Goal: Task Accomplishment & Management: Manage account settings

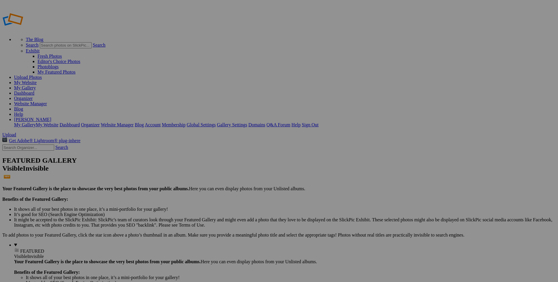
type input "The Keep"
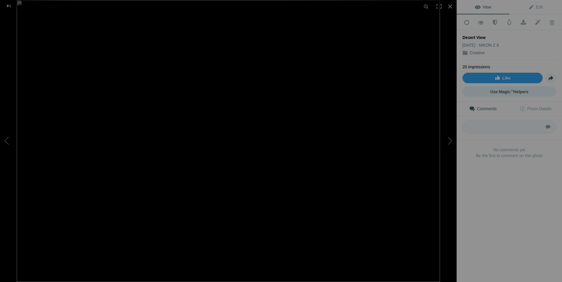
click at [512, 89] on span "Use Magic AI Helpers" at bounding box center [510, 91] width 38 height 5
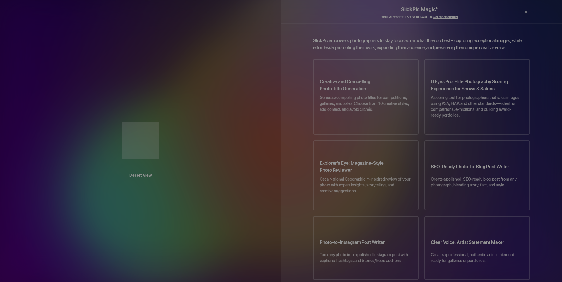
click at [514, 12] on div at bounding box center [515, 12] width 10 height 15
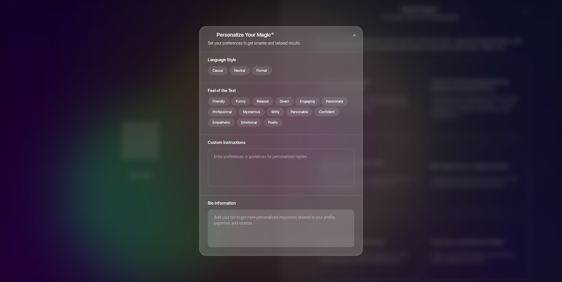
click at [273, 222] on textarea at bounding box center [281, 227] width 146 height 37
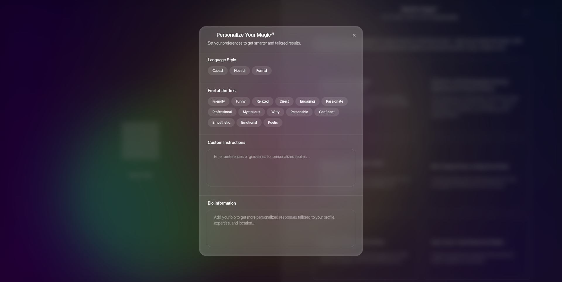
click at [331, 33] on div "×" at bounding box center [344, 33] width 37 height 15
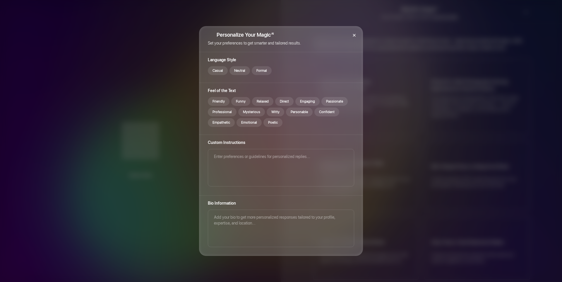
click at [354, 35] on div "×" at bounding box center [355, 35] width 18 height 18
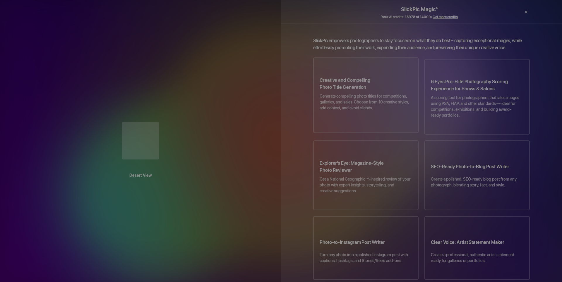
click at [369, 93] on p "Generate compelling photo titles for competitions, galleries, and sales. Choose…" at bounding box center [366, 104] width 93 height 23
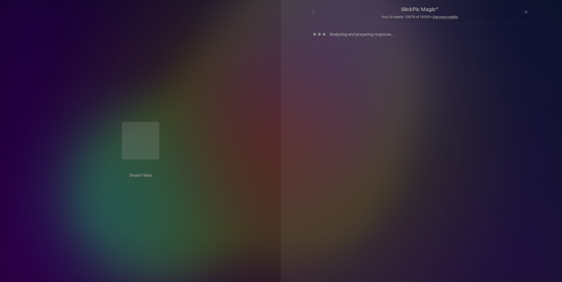
click at [313, 11] on h2 "SlickPic Magic AI" at bounding box center [419, 7] width 217 height 14
click at [314, 12] on h2 "SlickPic Magic AI" at bounding box center [419, 7] width 217 height 14
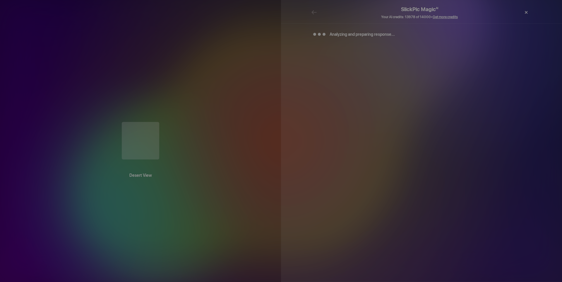
click at [527, 14] on div "×" at bounding box center [527, 12] width 18 height 12
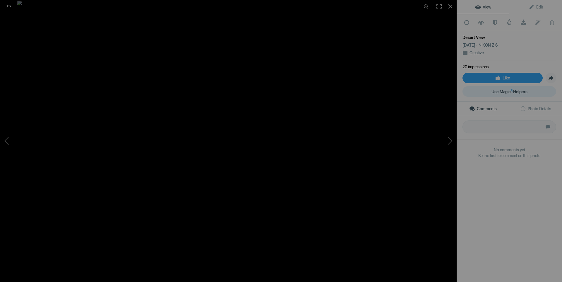
click at [519, 90] on span "Use Magic AI Helpers" at bounding box center [510, 91] width 36 height 5
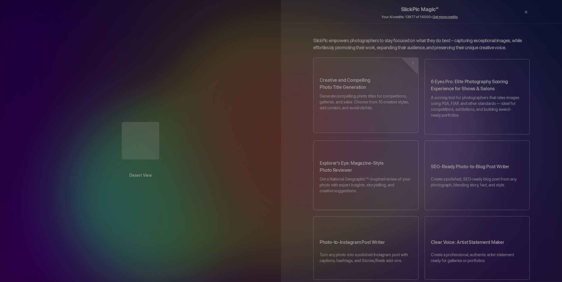
click at [352, 83] on h3 "Creative and Compelling Photo Title Generation" at bounding box center [366, 85] width 93 height 16
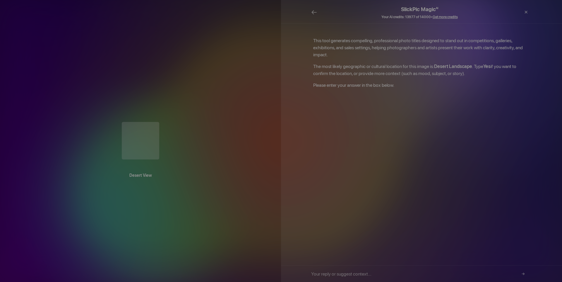
click at [502, 13] on div "×" at bounding box center [503, 13] width 12 height 18
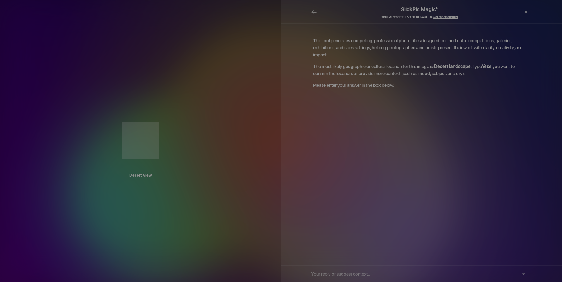
click at [332, 272] on input "text" at bounding box center [419, 273] width 217 height 16
type input "Yes. It's Anza Borrego Desert State Park in California"
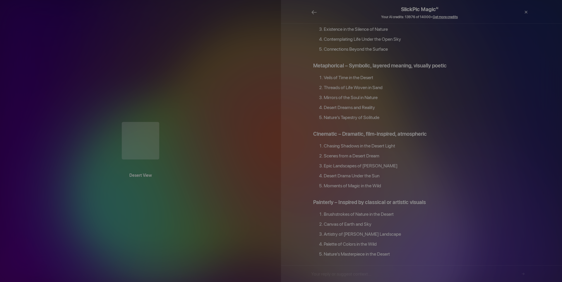
scroll to position [567, 0]
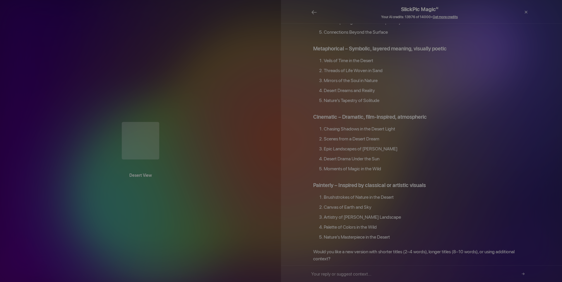
click at [527, 12] on div "×" at bounding box center [527, 13] width 12 height 18
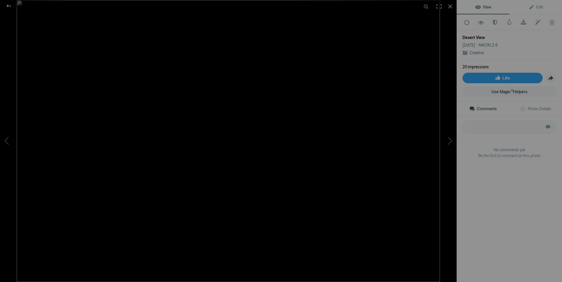
click at [496, 237] on div "View Edit Add to Quick Collection Remove from Quick Collection Hide from Public…" at bounding box center [509, 141] width 105 height 282
click at [511, 88] on sup "AI" at bounding box center [512, 91] width 2 height 6
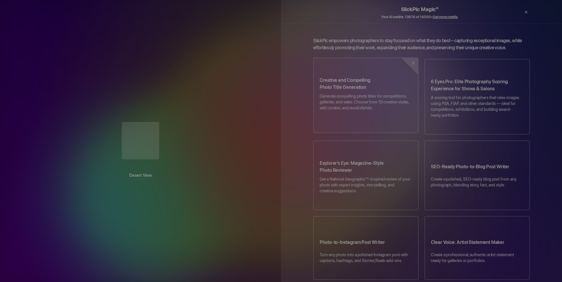
click at [367, 95] on p "Generate compelling photo titles for competitions, galleries, and sales. Choose…" at bounding box center [366, 104] width 93 height 23
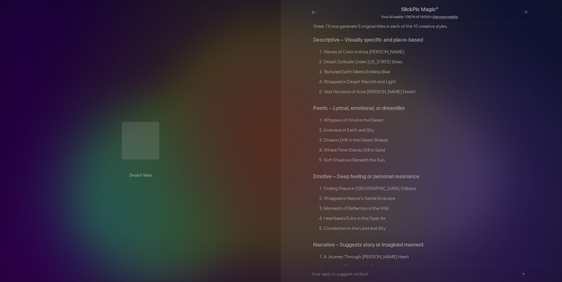
scroll to position [0, 0]
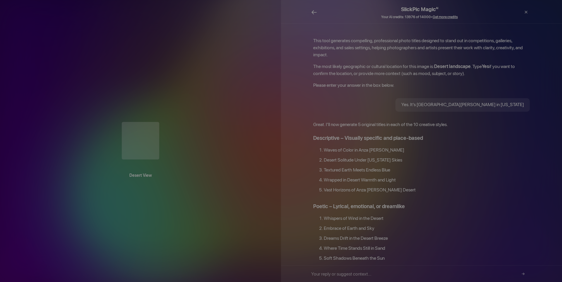
click at [316, 11] on span "←" at bounding box center [314, 12] width 6 height 8
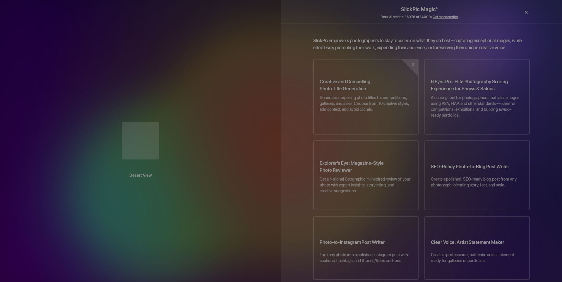
click at [527, 11] on div "×" at bounding box center [527, 12] width 18 height 12
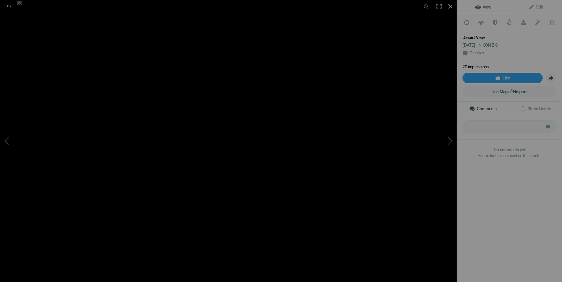
click at [451, 6] on div at bounding box center [450, 6] width 13 height 13
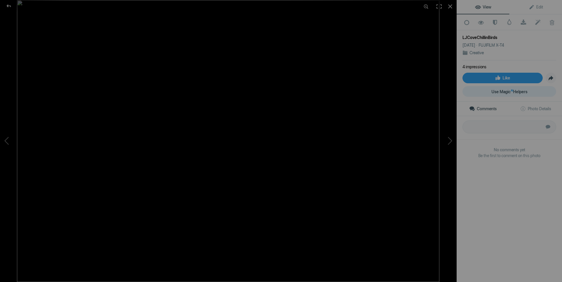
click at [516, 90] on span "Use Magic AI Helpers" at bounding box center [510, 91] width 36 height 5
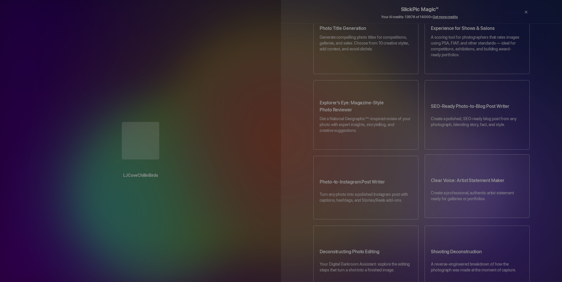
scroll to position [61, 0]
click at [480, 173] on h3 "Clear Voice: Artist Statement Maker" at bounding box center [477, 181] width 93 height 16
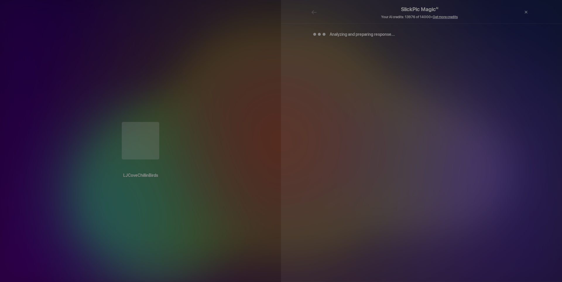
scroll to position [0, 0]
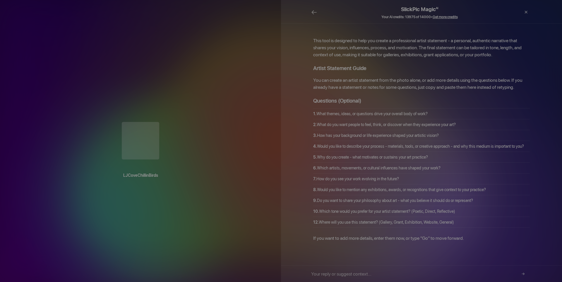
click at [351, 273] on input "text" at bounding box center [419, 273] width 217 height 16
type input "Moody Goth Emo Dramatic Monochrome"
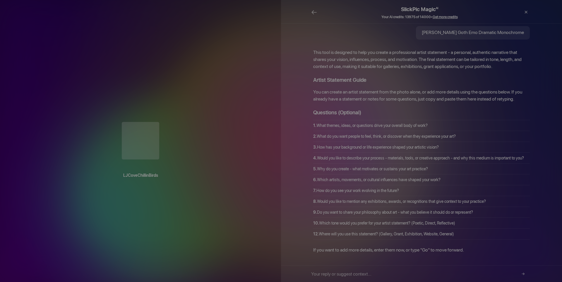
scroll to position [229, 0]
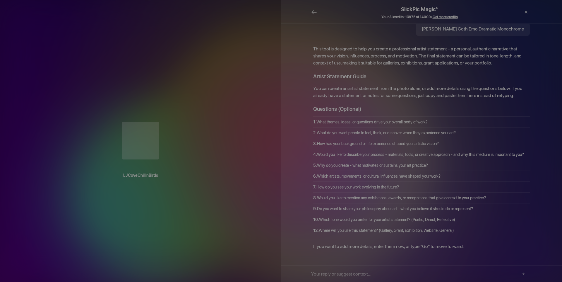
click at [359, 272] on input "text" at bounding box center [419, 273] width 217 height 16
type input "Go"
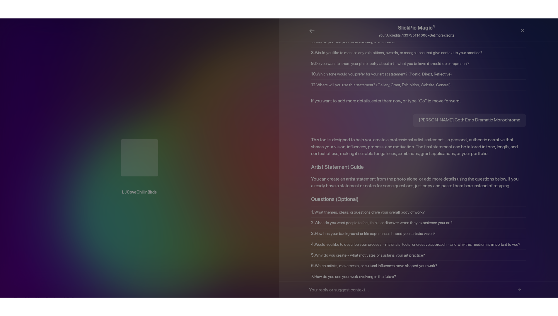
scroll to position [0, 0]
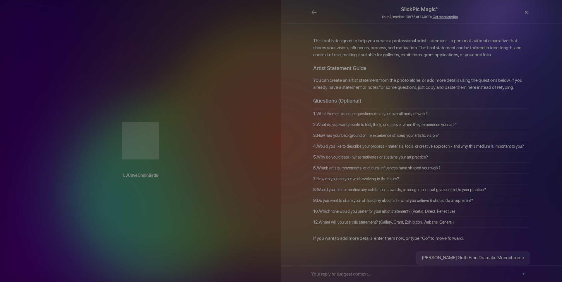
click at [527, 12] on div "×" at bounding box center [527, 12] width 18 height 12
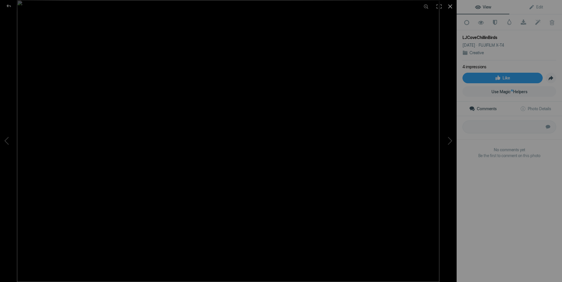
click at [451, 6] on div at bounding box center [450, 6] width 13 height 13
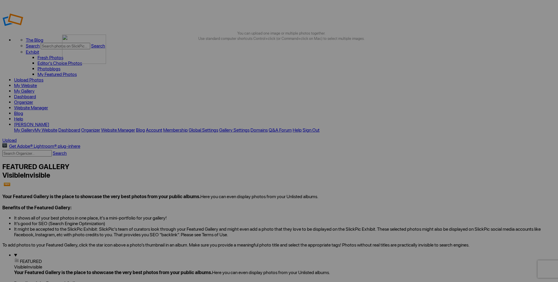
drag, startPoint x: 291, startPoint y: 86, endPoint x: 146, endPoint y: 77, distance: 145.0
drag, startPoint x: 245, startPoint y: 86, endPoint x: 189, endPoint y: 82, distance: 55.8
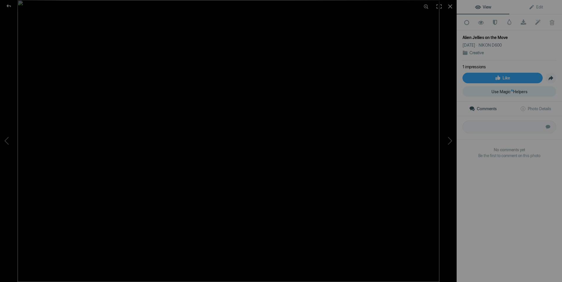
click at [518, 89] on span "Use Magic AI Helpers" at bounding box center [510, 91] width 36 height 5
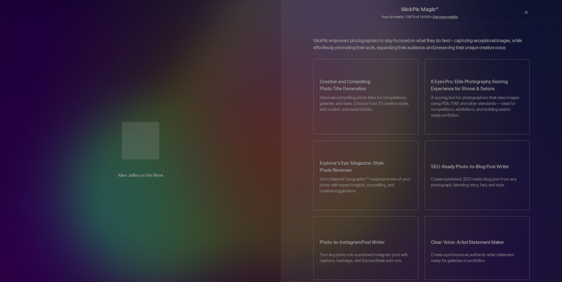
click at [527, 12] on div "×" at bounding box center [527, 12] width 18 height 12
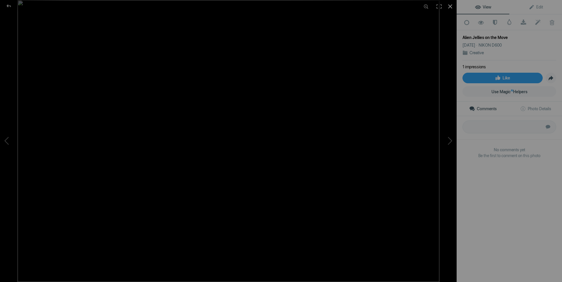
click at [450, 6] on div at bounding box center [450, 6] width 13 height 13
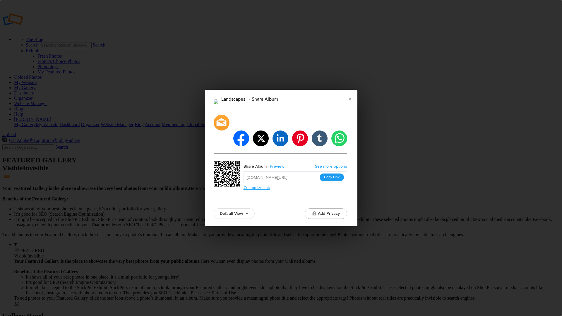
click at [331, 174] on button "Copy Link" at bounding box center [332, 178] width 24 height 8
click at [349, 106] on link "×" at bounding box center [350, 99] width 15 height 18
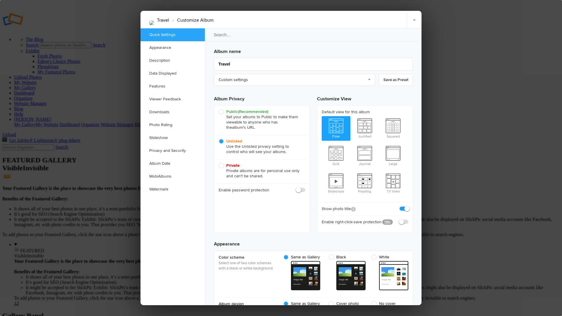
click at [221, 111] on span "Public (Recommended) Set your albums to Public to make them viewable to anyone …" at bounding box center [261, 119] width 84 height 21
click at [219, 109] on input "Public (Recommended) Set your albums to Public to make them viewable to anyone …" at bounding box center [219, 109] width 0 height 0
radio input "true"
click at [415, 20] on link "×" at bounding box center [414, 20] width 15 height 18
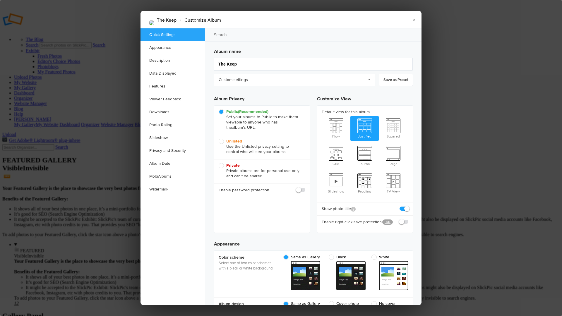
click at [231, 140] on b "Unlisted" at bounding box center [234, 141] width 16 height 5
click at [219, 139] on input "Unlisted Use the Unlisted privacy setting to control who will see your albums." at bounding box center [219, 139] width 0 height 0
radio input "true"
click at [413, 20] on link "×" at bounding box center [414, 20] width 15 height 18
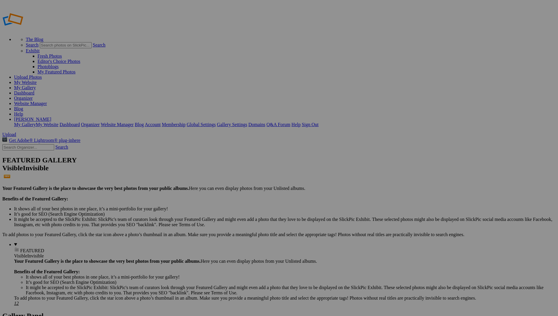
type input "Travel"
click at [39, 242] on details "FEATURED Visible Invisible Your Featured Gallery is the place to showcase the v…" at bounding box center [285, 274] width 542 height 64
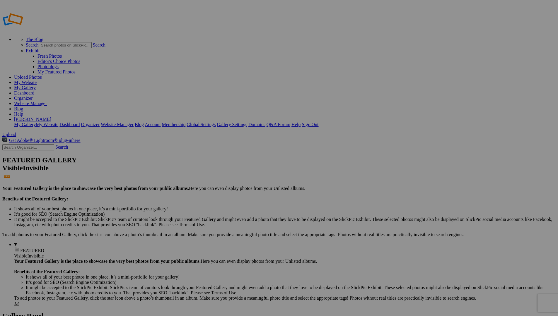
click at [34, 91] on link "Dashboard" at bounding box center [24, 93] width 20 height 5
click at [36, 85] on link "My Gallery" at bounding box center [25, 87] width 22 height 5
click at [34, 91] on link "Dashboard" at bounding box center [24, 93] width 20 height 5
click at [37, 80] on link "My Website" at bounding box center [25, 82] width 23 height 5
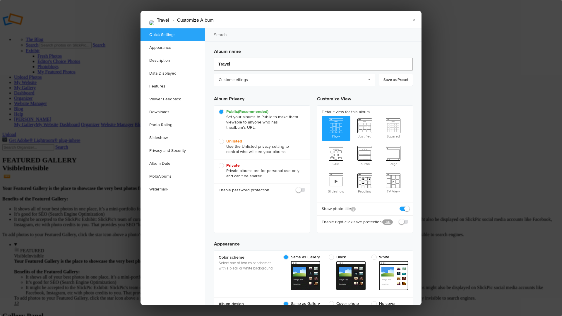
click at [235, 64] on input "Travel" at bounding box center [313, 64] width 199 height 13
click at [369, 79] on link "Custom settings" at bounding box center [294, 80] width 161 height 12
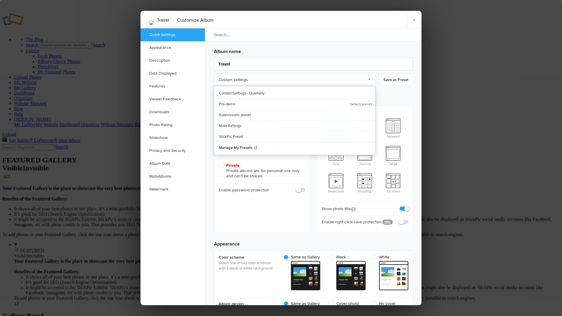
click at [292, 41] on input "search" at bounding box center [314, 34] width 218 height 13
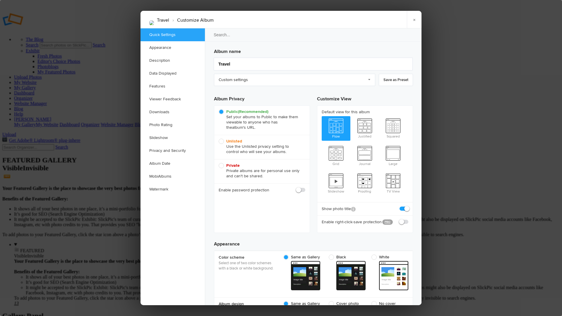
click at [221, 142] on span "Unlisted Use the Unlisted privacy setting to control who will see your albums." at bounding box center [261, 147] width 84 height 16
click at [219, 139] on input "Unlisted Use the Unlisted privacy setting to control who will see your albums." at bounding box center [219, 139] width 0 height 0
radio input "true"
click at [306, 187] on span at bounding box center [306, 187] width 0 height 0
click at [305, 187] on input "checkbox" at bounding box center [305, 187] width 0 height 0
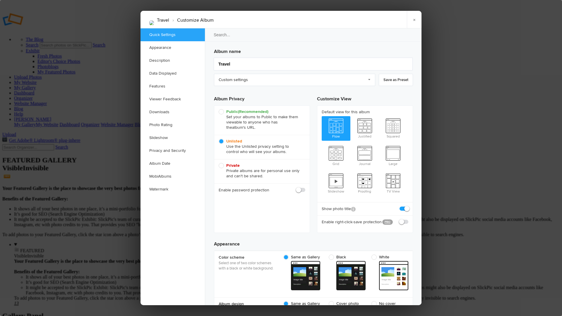
checkbox input "true"
click at [269, 204] on input "text" at bounding box center [279, 203] width 52 height 7
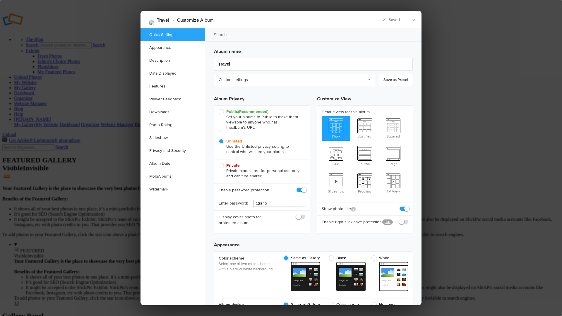
type input "12345"
click at [275, 224] on div "Display cover photo for protected album" at bounding box center [262, 220] width 96 height 19
click at [342, 225] on div "Default view for this album Flow Justified Squared Grid Journal Large Slideshow…" at bounding box center [365, 169] width 96 height 129
click at [409, 206] on span at bounding box center [409, 206] width 0 height 0
click at [408, 206] on input "checkbox" at bounding box center [408, 206] width 0 height 0
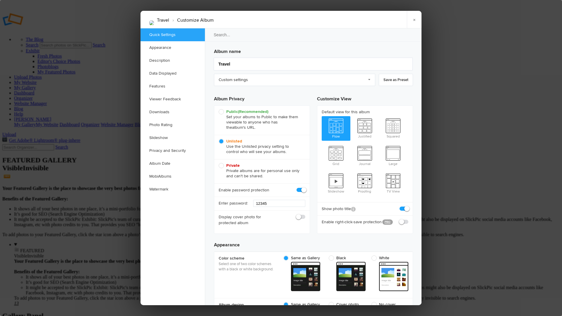
checkbox input "false"
drag, startPoint x: 325, startPoint y: 215, endPoint x: 374, endPoint y: 213, distance: 48.4
click at [374, 219] on b "Enable right-click-save protection PRO" at bounding box center [350, 222] width 56 height 6
click at [409, 219] on span at bounding box center [409, 219] width 0 height 0
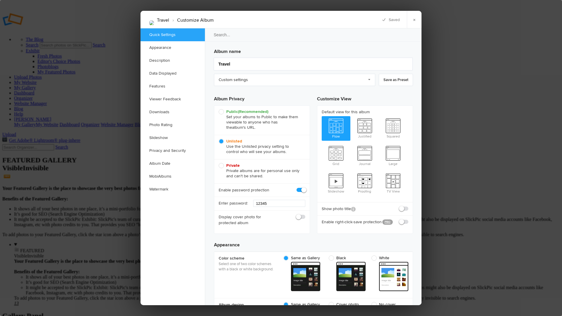
click at [408, 219] on input "checkbox" at bounding box center [408, 219] width 0 height 0
checkbox input "true"
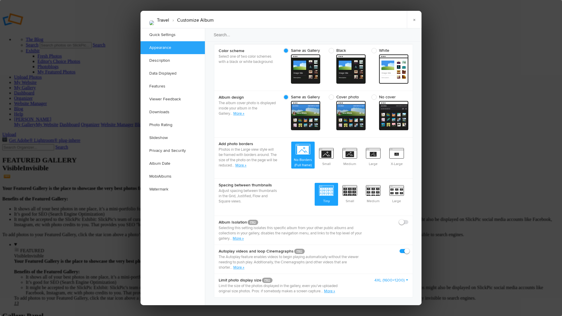
scroll to position [208, 0]
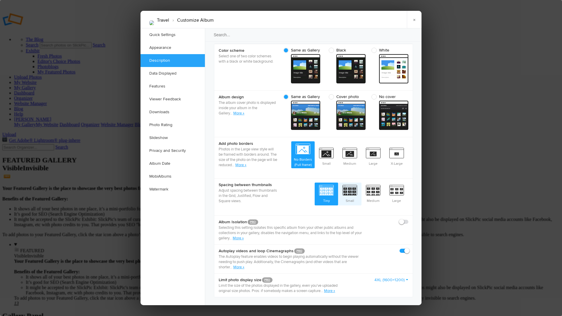
click at [357, 190] on span "Small" at bounding box center [349, 194] width 23 height 22
click at [362, 183] on input "Small" at bounding box center [362, 183] width 0 height 0
radio input "true"
click at [373, 188] on span "Medium" at bounding box center [373, 194] width 23 height 22
click at [385, 183] on input "Medium" at bounding box center [385, 183] width 0 height 0
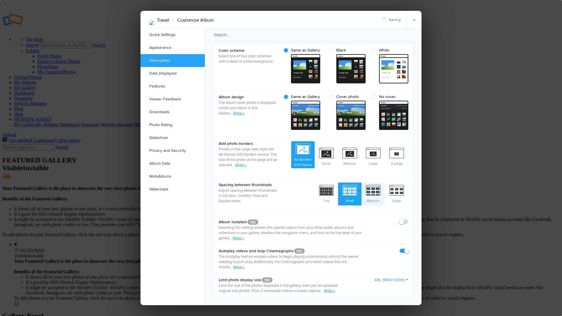
radio input "true"
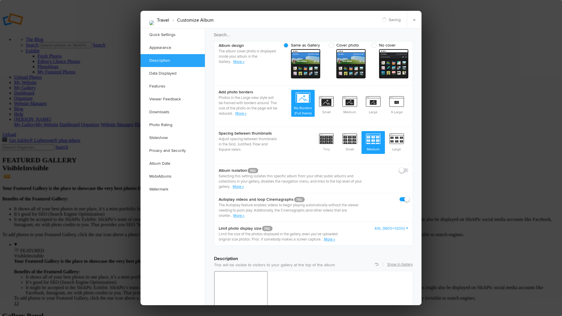
scroll to position [272, 0]
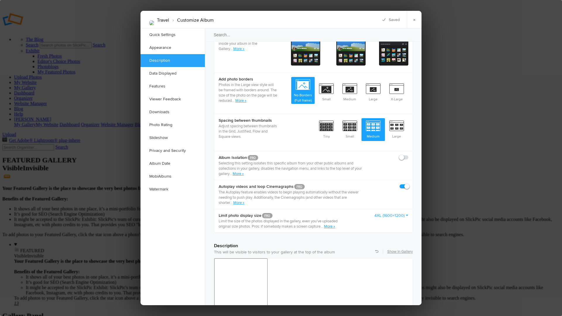
click at [409, 155] on span at bounding box center [409, 155] width 0 height 0
click at [408, 155] on input "checkbox" at bounding box center [408, 155] width 0 height 0
click at [409, 155] on span at bounding box center [409, 155] width 0 height 0
click at [408, 155] on input "checkbox" at bounding box center [408, 155] width 0 height 0
checkbox input "false"
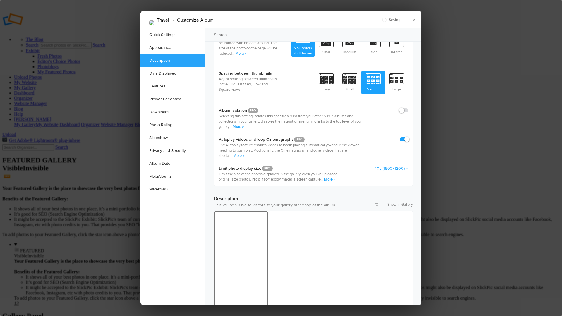
scroll to position [319, 0]
click at [395, 166] on link "4XL (1600×1200)" at bounding box center [392, 169] width 34 height 6
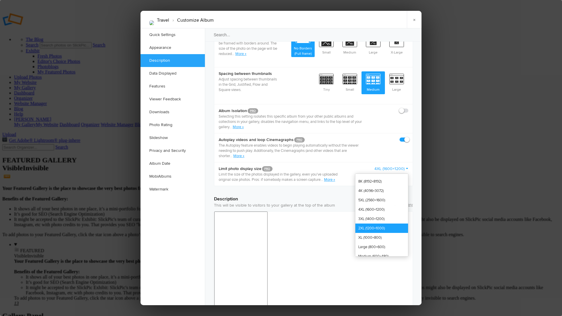
drag, startPoint x: 371, startPoint y: 223, endPoint x: 162, endPoint y: 6, distance: 300.8
click at [371, 224] on link "2XL (1200×1000)" at bounding box center [382, 228] width 53 height 9
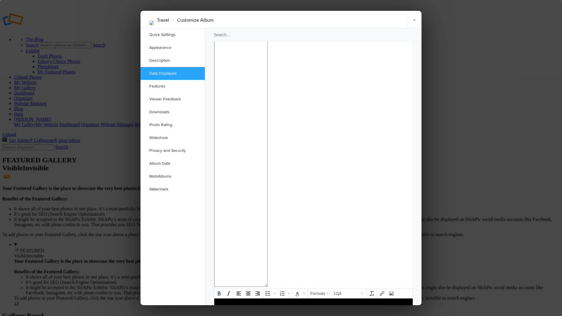
scroll to position [513, 0]
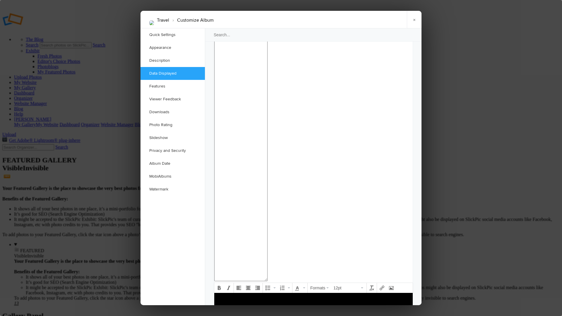
drag, startPoint x: 214, startPoint y: 81, endPoint x: 246, endPoint y: 81, distance: 32.2
checkbox input "false"
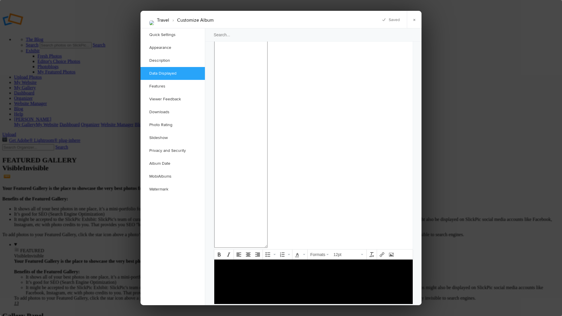
scroll to position [550, 0]
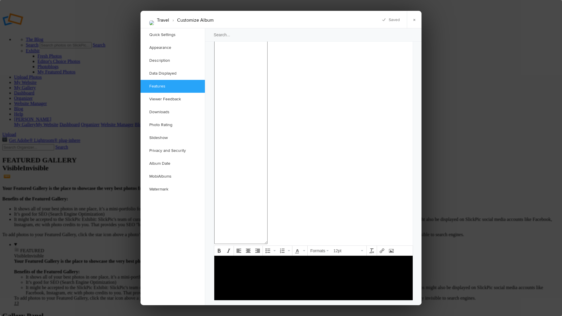
checkbox input "false"
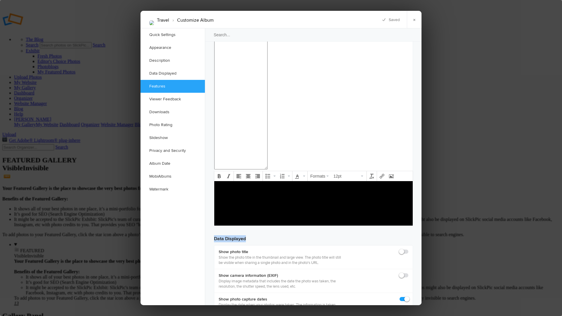
scroll to position [631, 0]
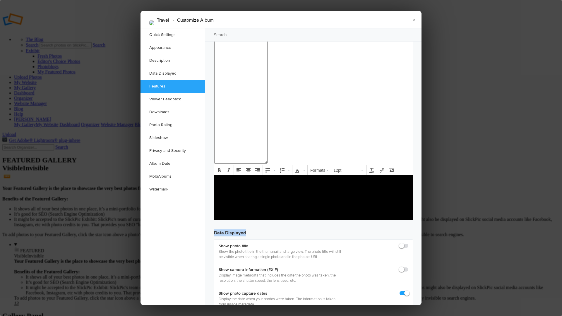
checkbox input "true"
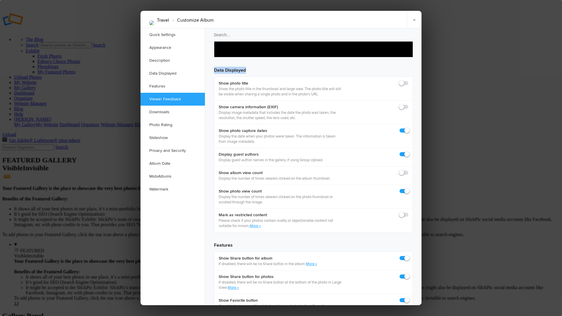
scroll to position [794, 0]
checkbox input "false"
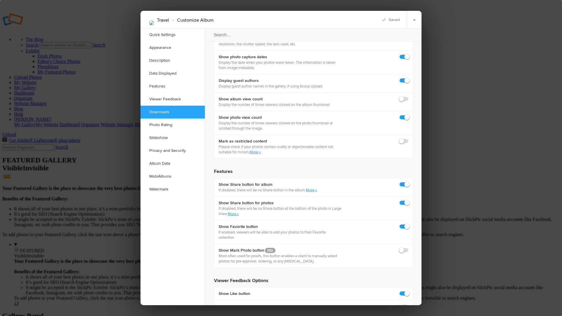
scroll to position [867, 0]
click at [313, 156] on div "Album name Travel Custom settings Custom settings Contest Settings - Quarterly …" at bounding box center [313, 42] width 217 height 1761
click at [169, 150] on link "Privacy and Security" at bounding box center [173, 150] width 64 height 13
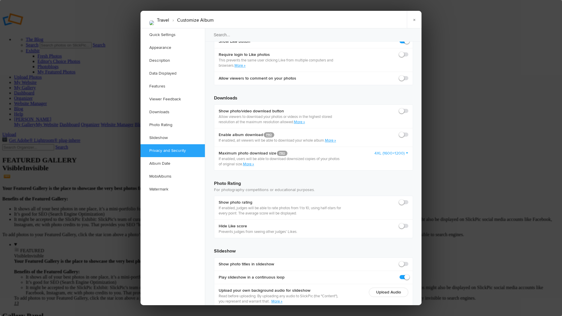
scroll to position [1121, 0]
checkbox input "true"
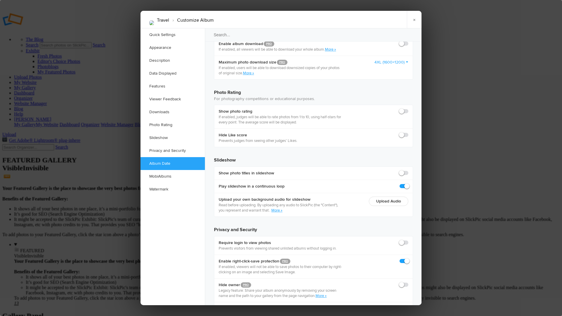
scroll to position [1214, 0]
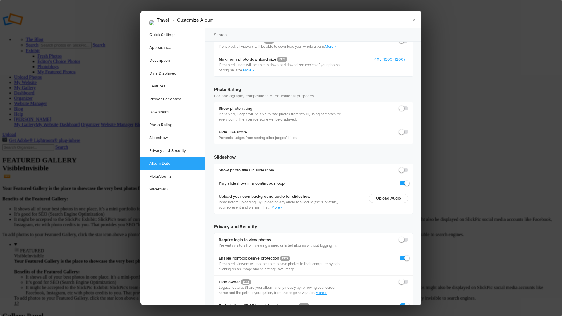
checkbox input "true"
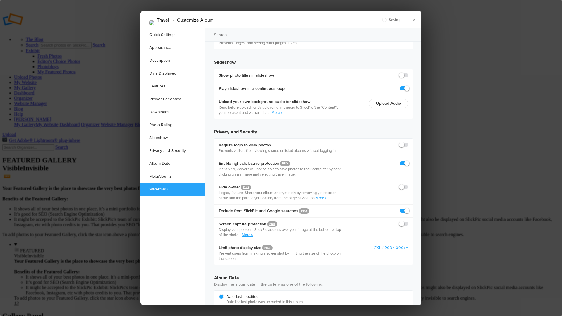
scroll to position [1308, 0]
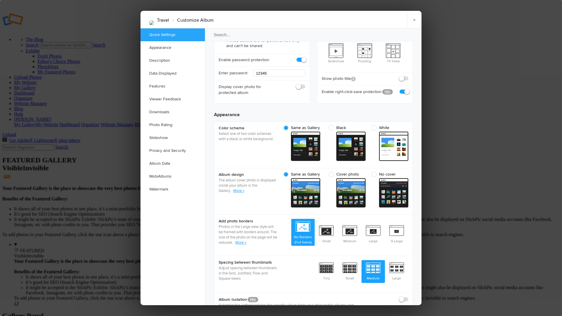
scroll to position [0, 0]
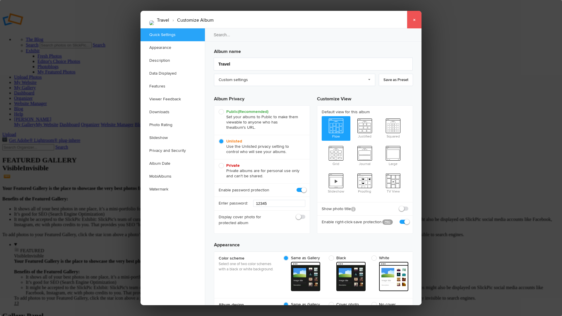
click at [414, 19] on link "×" at bounding box center [414, 20] width 15 height 18
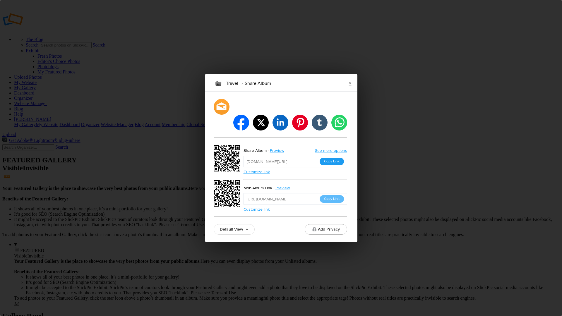
click at [328, 158] on button "Copy Link" at bounding box center [332, 162] width 24 height 8
click at [328, 224] on button "Add Privacy" at bounding box center [326, 229] width 42 height 11
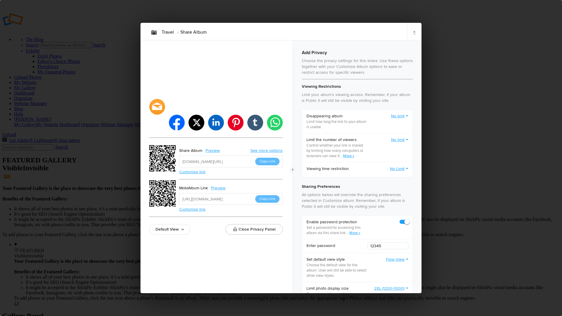
click at [393, 140] on link "No limit" at bounding box center [399, 140] width 17 height 6
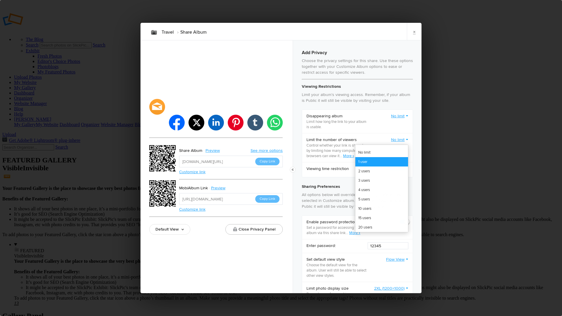
click at [356, 162] on link "1 user" at bounding box center [382, 161] width 53 height 9
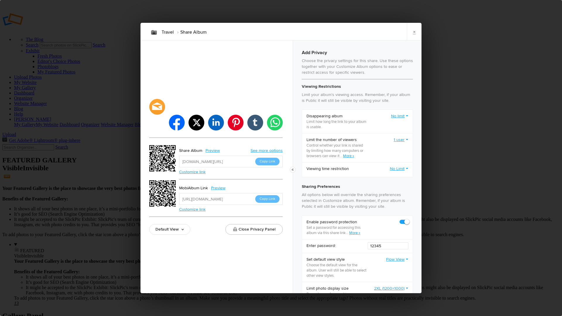
click at [395, 167] on link "No Limit" at bounding box center [399, 169] width 18 height 6
click at [371, 191] on link "Set to expire from now" at bounding box center [382, 190] width 53 height 9
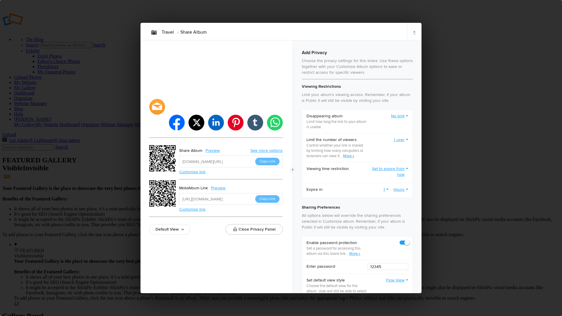
click at [384, 189] on link "1" at bounding box center [386, 190] width 5 height 6
click at [337, 210] on link "2" at bounding box center [362, 211] width 53 height 9
click at [394, 188] on link "Hours" at bounding box center [401, 190] width 15 height 6
click at [365, 221] on link "Days" at bounding box center [382, 220] width 53 height 9
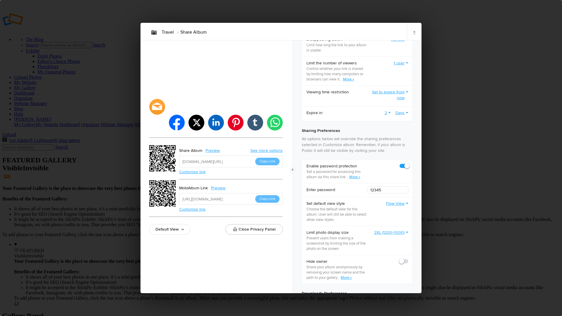
scroll to position [82, 0]
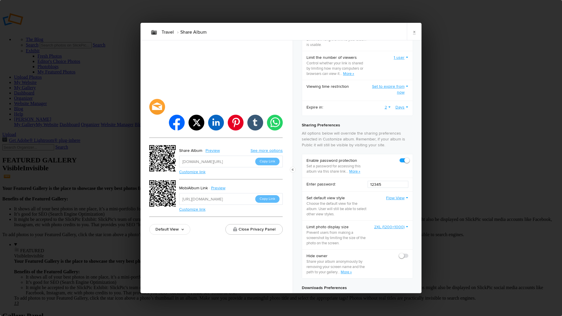
click at [409, 158] on span at bounding box center [409, 158] width 0 height 0
click at [408, 158] on input "checkbox" at bounding box center [408, 158] width 0 height 0
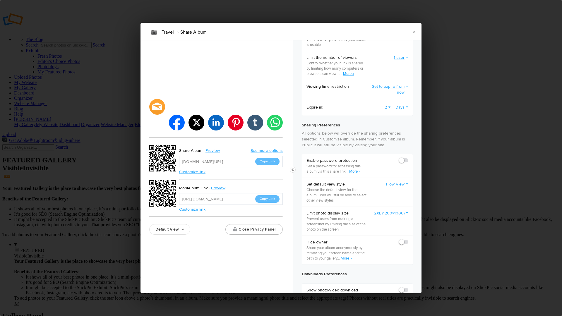
checkbox input "false"
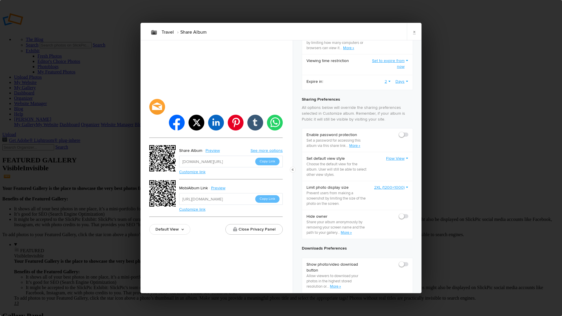
scroll to position [125, 0]
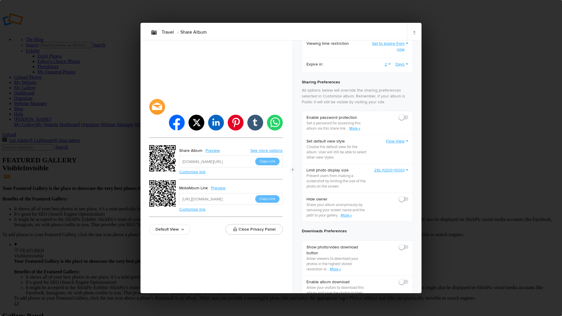
click at [397, 144] on link "Flow View" at bounding box center [397, 142] width 22 height 6
click at [333, 185] on p "Prevent users from making a screenshot by limiting the size of the photo on the…" at bounding box center [337, 181] width 61 height 16
click at [376, 172] on link "2XL (1200×1000)" at bounding box center [391, 171] width 34 height 6
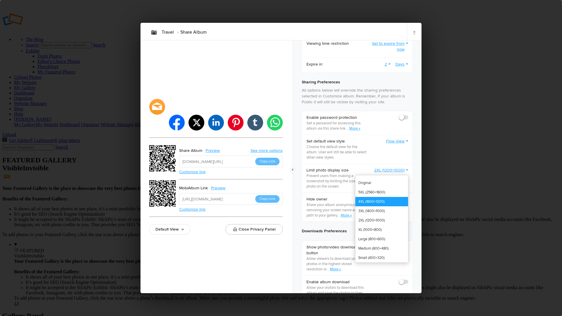
click at [359, 202] on link "4XL (1600×1200)" at bounding box center [382, 201] width 53 height 9
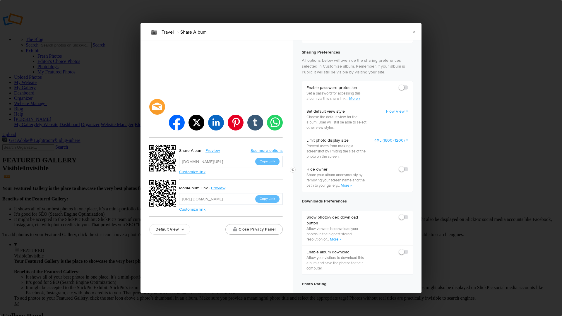
scroll to position [178, 0]
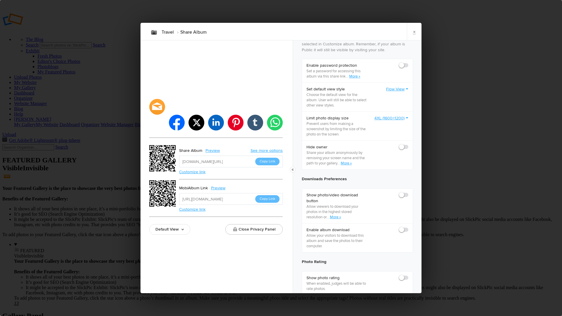
click at [409, 192] on span at bounding box center [409, 192] width 0 height 0
click at [408, 192] on input "checkbox" at bounding box center [408, 192] width 0 height 0
checkbox input "true"
click at [409, 227] on span at bounding box center [409, 227] width 0 height 0
click at [408, 227] on input "checkbox" at bounding box center [408, 227] width 0 height 0
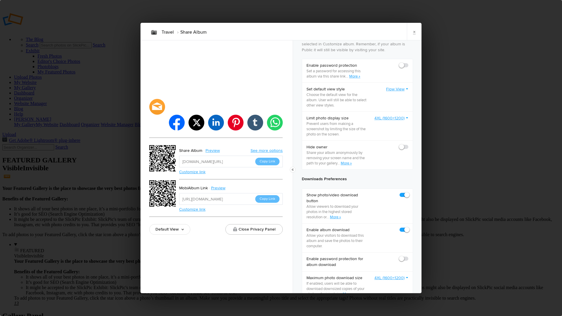
checkbox input "true"
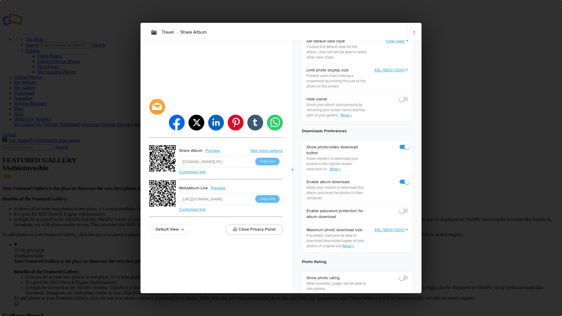
click at [387, 233] on link "4XL (1600×1200)" at bounding box center [392, 230] width 34 height 6
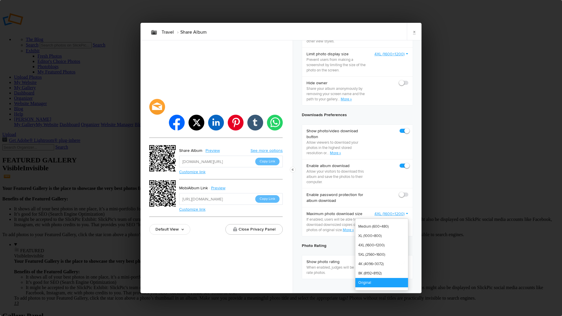
click at [360, 284] on link "Original" at bounding box center [382, 282] width 53 height 9
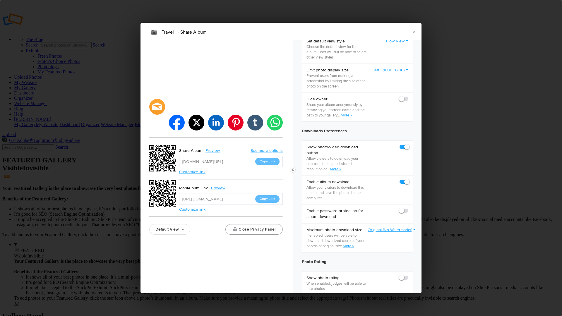
click at [259, 224] on button "Close Privacy Panel" at bounding box center [254, 229] width 57 height 11
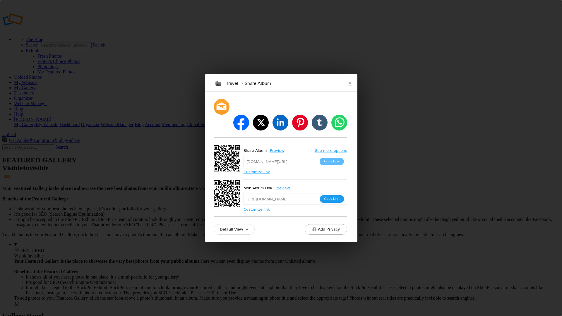
click at [335, 195] on button "Copy Link" at bounding box center [332, 199] width 24 height 8
drag, startPoint x: 283, startPoint y: 222, endPoint x: 289, endPoint y: 192, distance: 30.2
click at [283, 224] on div "Default View Default View Proofing View Slideshow View TV View Add Privacy" at bounding box center [281, 229] width 134 height 11
click at [350, 90] on link "×" at bounding box center [350, 83] width 15 height 18
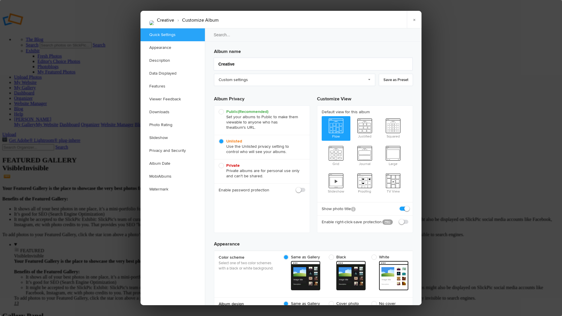
click at [235, 111] on b "Public (Recommended)" at bounding box center [247, 111] width 42 height 5
click at [219, 109] on input "Public (Recommended) Set your albums to Public to make them viewable to anyone …" at bounding box center [219, 109] width 0 height 0
radio input "true"
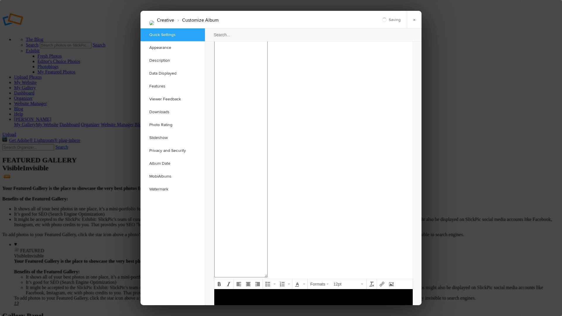
scroll to position [1224, 0]
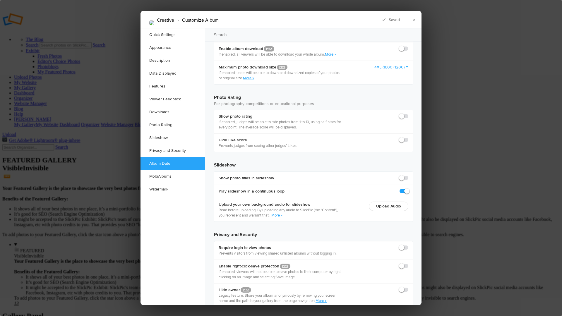
checkbox input "true"
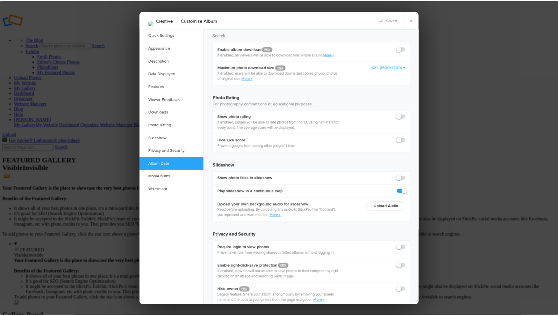
scroll to position [0, 0]
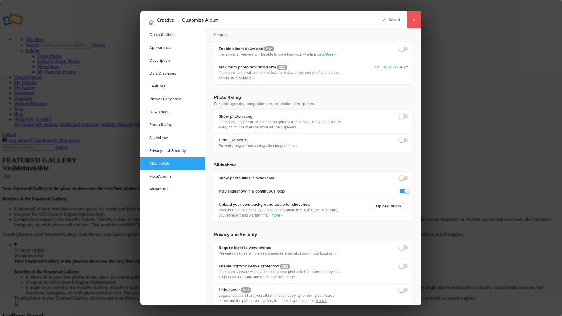
click at [416, 19] on link "×" at bounding box center [414, 20] width 15 height 18
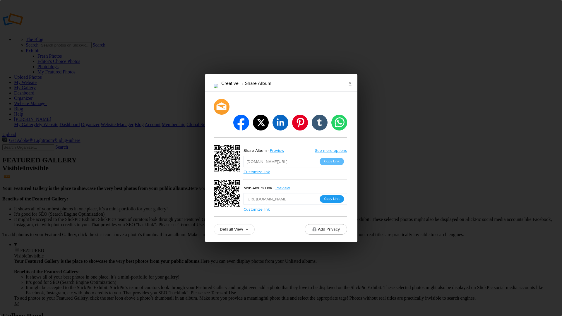
click at [334, 195] on button "Copy Link" at bounding box center [332, 199] width 24 height 8
click at [351, 91] on link "×" at bounding box center [350, 83] width 15 height 18
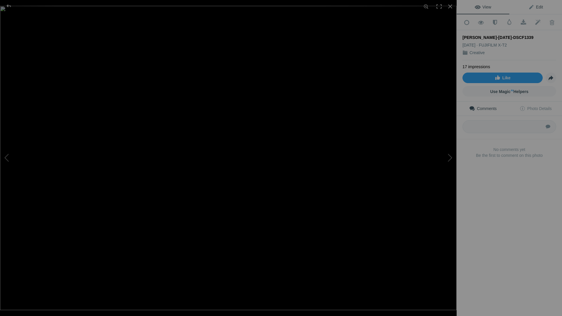
click at [537, 5] on span "Edit" at bounding box center [536, 7] width 15 height 5
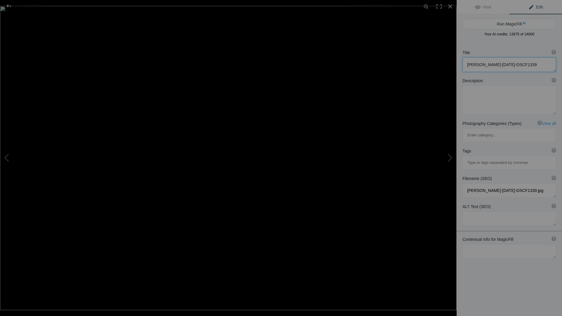
drag, startPoint x: 468, startPoint y: 65, endPoint x: 533, endPoint y: 66, distance: 65.6
click at [533, 66] on textarea at bounding box center [510, 64] width 94 height 15
click at [510, 66] on textarea at bounding box center [510, 64] width 94 height 15
drag, startPoint x: 507, startPoint y: 65, endPoint x: 534, endPoint y: 64, distance: 27.6
click at [534, 64] on textarea at bounding box center [510, 64] width 94 height 15
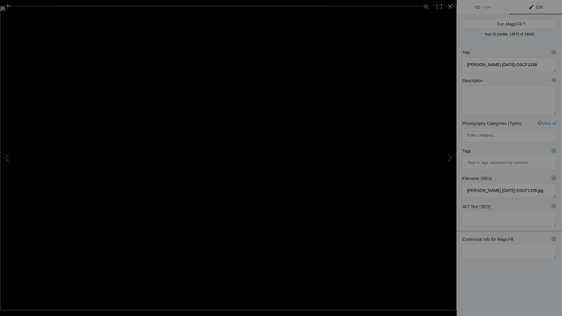
click at [506, 277] on div "Title ? Photo title is one of the highest used Search Engine ranking criteria a…" at bounding box center [509, 202] width 105 height 316
click at [490, 244] on textarea at bounding box center [510, 251] width 94 height 15
type textarea "Studio Lighting Workshop San Diego"
click at [503, 302] on div "Title ? Photo title is one of the highest used Search Engine ranking criteria a…" at bounding box center [509, 202] width 105 height 316
click at [506, 23] on button "Run MagicFill AI" at bounding box center [510, 24] width 94 height 11
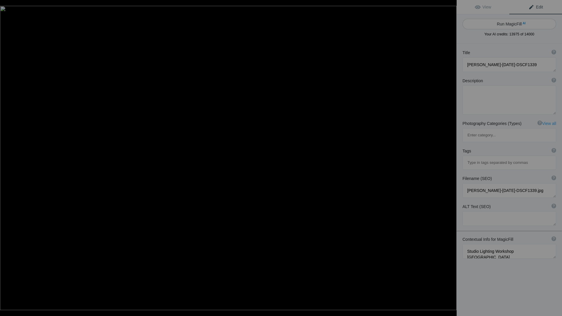
type textarea "Studio Lighting Workshop Model Portrait in [GEOGRAPHIC_DATA]"
type textarea "This captivating portrait features a model thoughtfully posing during a studio …"
type textarea "studio-lighting-workshop-model-portrait-san-diego.jpg"
type textarea "Portrait of a model with a thoughtful expression during a studio lighting works…"
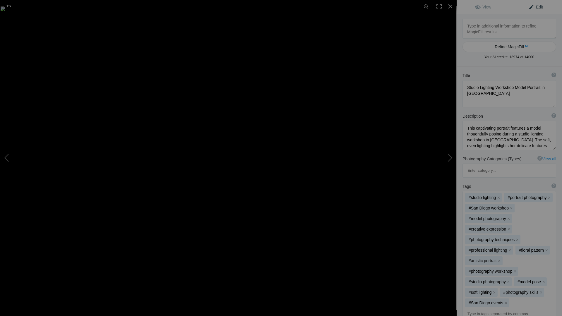
drag, startPoint x: 550, startPoint y: 93, endPoint x: 550, endPoint y: 105, distance: 12.6
click at [550, 105] on textarea at bounding box center [510, 93] width 94 height 27
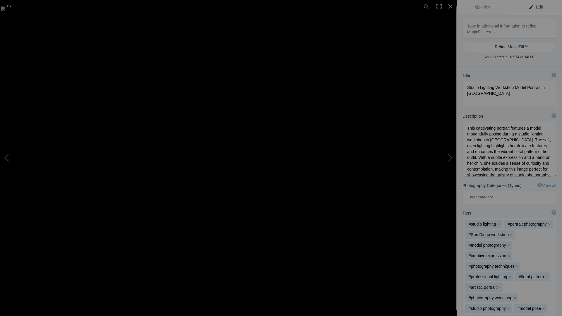
drag, startPoint x: 550, startPoint y: 147, endPoint x: 548, endPoint y: 158, distance: 11.8
click at [549, 173] on textarea at bounding box center [510, 149] width 94 height 56
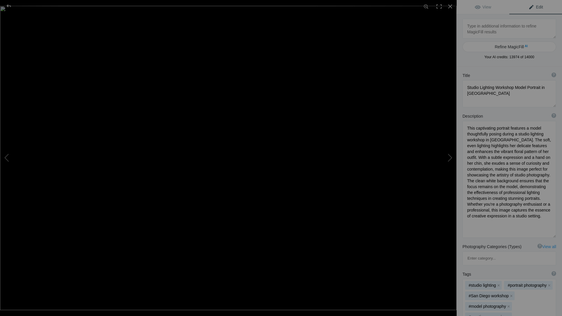
drag, startPoint x: 550, startPoint y: 174, endPoint x: 552, endPoint y: 234, distance: 60.1
click at [552, 235] on textarea at bounding box center [510, 179] width 94 height 117
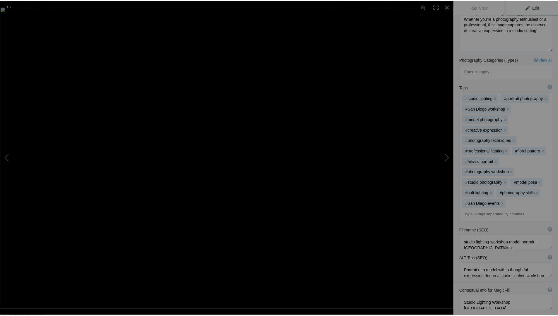
scroll to position [218, 0]
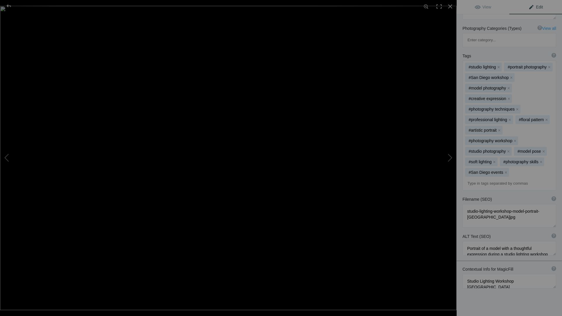
drag, startPoint x: 551, startPoint y: 200, endPoint x: 551, endPoint y: 209, distance: 9.1
click at [551, 209] on textarea at bounding box center [510, 216] width 94 height 24
drag, startPoint x: 550, startPoint y: 237, endPoint x: 552, endPoint y: 256, distance: 18.8
click at [552, 256] on textarea at bounding box center [510, 257] width 94 height 33
click at [481, 204] on textarea at bounding box center [510, 216] width 94 height 24
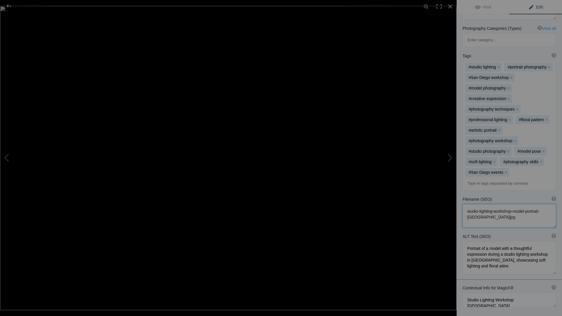
click at [481, 204] on textarea at bounding box center [510, 216] width 94 height 24
click at [497, 205] on textarea at bounding box center [510, 216] width 94 height 24
click at [450, 6] on div at bounding box center [450, 6] width 13 height 13
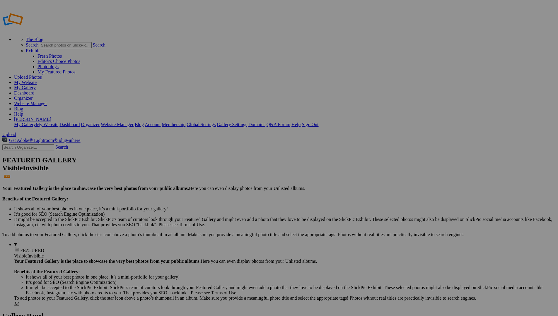
type input "Creative"
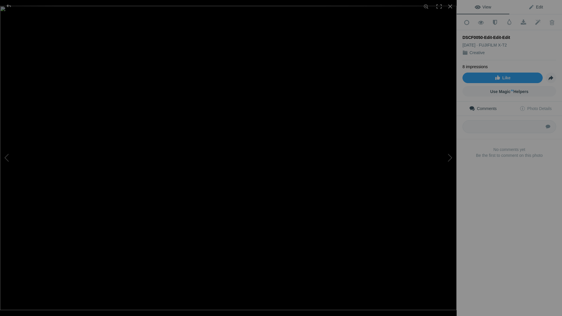
click at [536, 6] on span "Edit" at bounding box center [536, 7] width 15 height 5
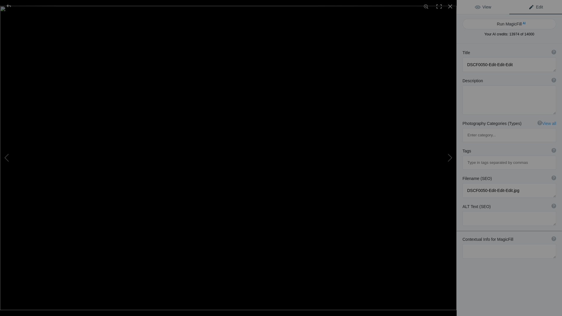
click at [486, 8] on span "View" at bounding box center [483, 7] width 16 height 5
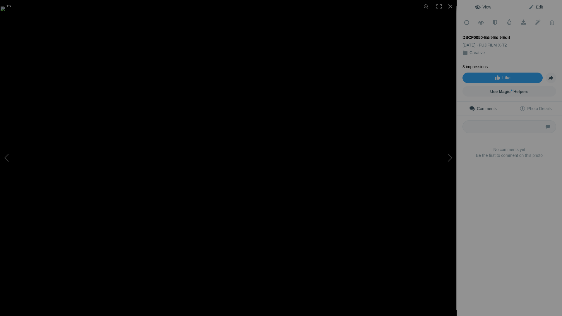
click at [533, 8] on span "Edit" at bounding box center [536, 7] width 15 height 5
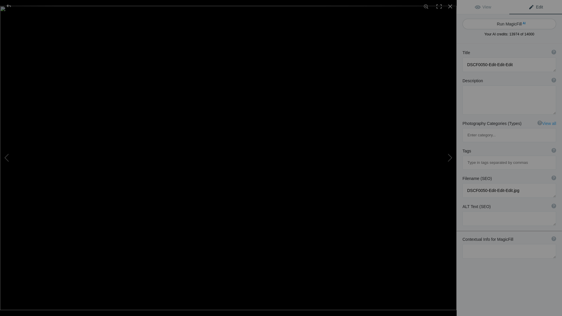
click at [531, 21] on button "Run MagicFill AI" at bounding box center [510, 24] width 94 height 11
type textarea "Serene Tree-Lined Road Under a Golden Sky"
type textarea "This captivating image features a tranquil road flanked by majestic trees, bath…"
type textarea "serene-tree-lined-road-golden-sky.jpg"
type textarea "A serene tree-lined road illuminated by a golden sky, showcasing the interplay …"
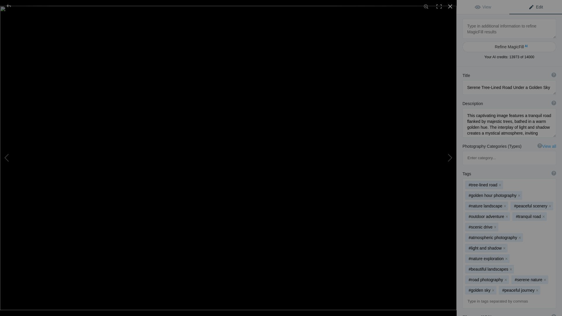
click at [450, 6] on div at bounding box center [450, 6] width 13 height 13
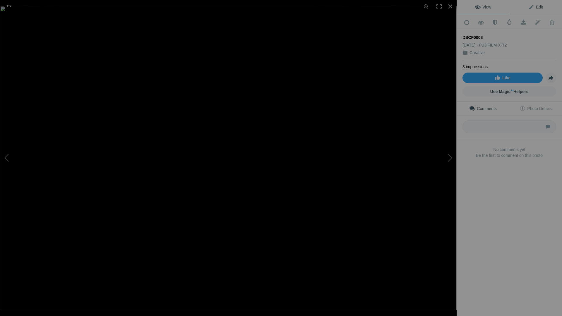
click at [536, 6] on span "Edit" at bounding box center [536, 7] width 15 height 5
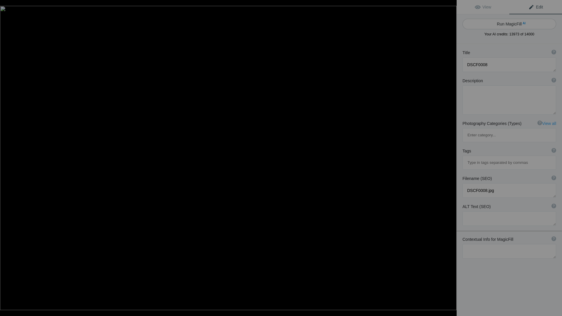
click at [536, 23] on button "Run MagicFill AI" at bounding box center [510, 24] width 94 height 11
type textarea "Abstract Green and Blue Light Play"
type textarea "This captivating abstract image showcases a mesmerizing interplay of green and …"
type textarea "abstract-green-blue-light-play.jpg"
type textarea "Abstract image featuring a green curve against a blue and dark background, show…"
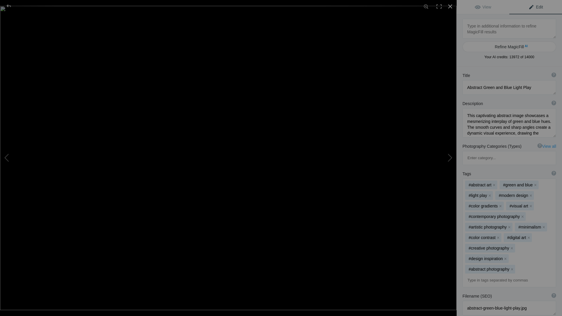
click at [450, 6] on div at bounding box center [450, 6] width 13 height 13
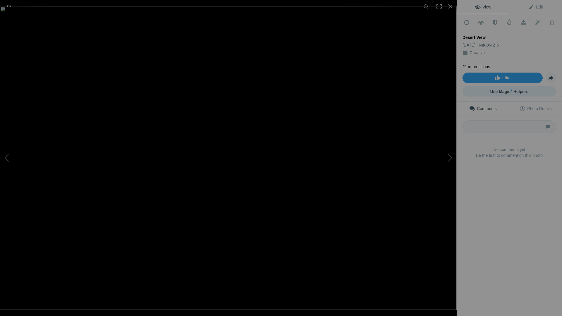
click at [533, 88] on link "Use Magic AI Helpers" at bounding box center [510, 91] width 94 height 11
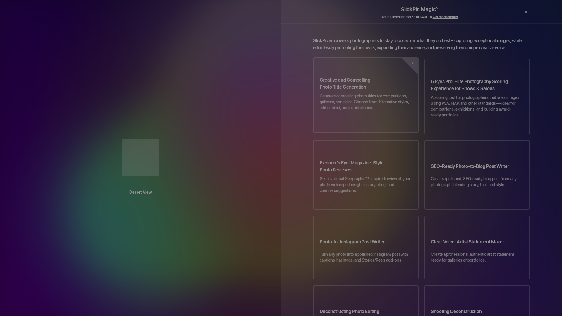
click at [355, 94] on p "Generate compelling photo titles for competitions, galleries, and sales. Choose…" at bounding box center [366, 104] width 93 height 23
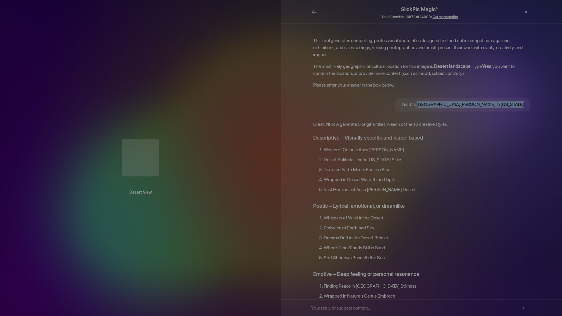
drag, startPoint x: 437, startPoint y: 96, endPoint x: 521, endPoint y: 97, distance: 83.5
click at [521, 98] on div "Yes. It's Anza Borrego Desert State Park in California" at bounding box center [463, 104] width 134 height 13
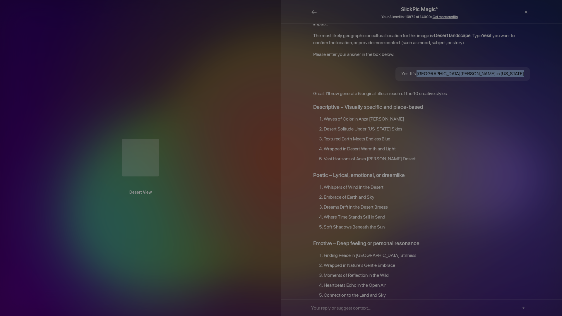
scroll to position [33, 0]
click at [500, 202] on li "Dreams Drift in the Desert Breeze" at bounding box center [427, 207] width 206 height 10
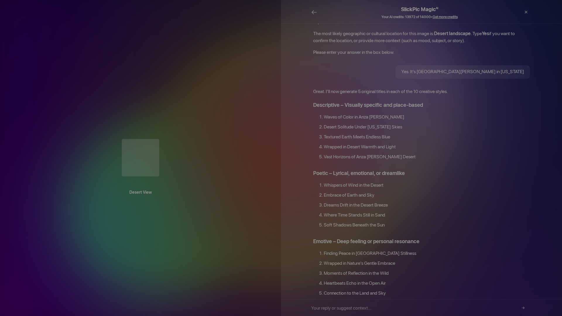
click at [415, 88] on p "Great. I’ll now generate 5 original titles in each of the 10 creative styles." at bounding box center [421, 91] width 217 height 7
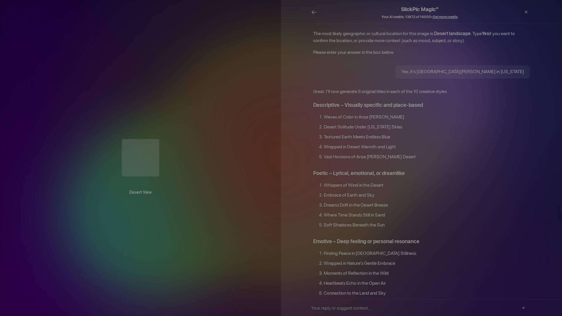
click at [453, 88] on p "Great. I’ll now generate 5 original titles in each of the 10 creative styles." at bounding box center [421, 91] width 217 height 7
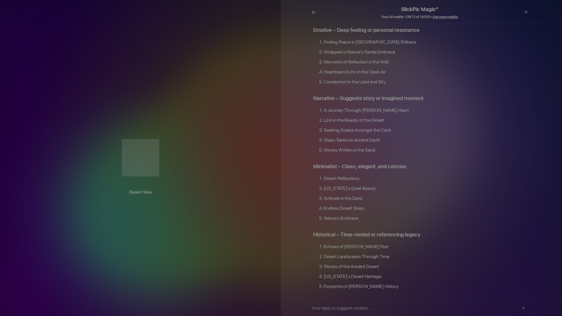
scroll to position [246, 0]
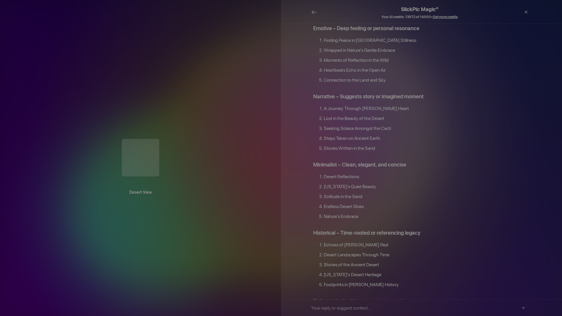
click at [328, 125] on li "Seeking Solace Amongst the Cacti" at bounding box center [427, 130] width 206 height 10
drag, startPoint x: 328, startPoint y: 112, endPoint x: 382, endPoint y: 112, distance: 54.8
click at [382, 125] on li "Seeking Solace Amongst the Cacti" at bounding box center [427, 130] width 206 height 10
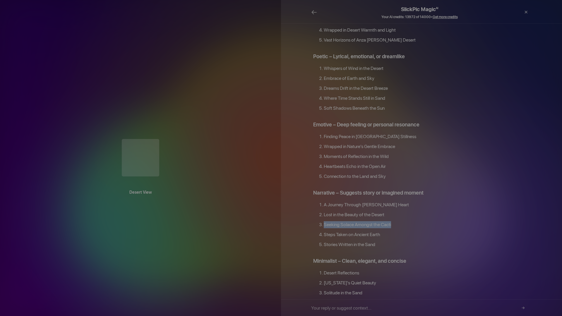
scroll to position [0, 0]
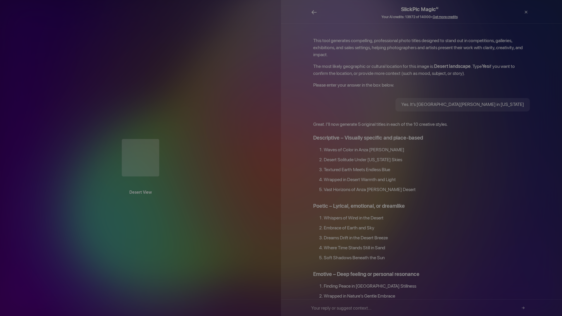
click at [313, 13] on span "←" at bounding box center [314, 12] width 6 height 8
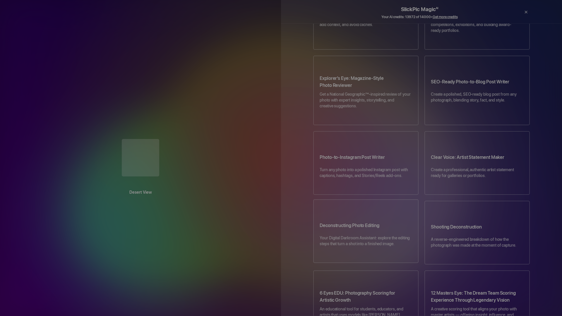
scroll to position [85, 0]
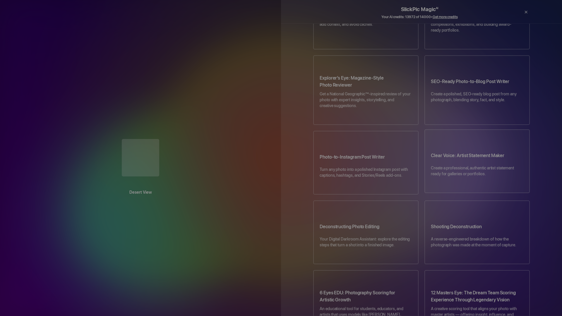
click at [482, 149] on h3 "Clear Voice: Artist Statement Maker" at bounding box center [477, 157] width 93 height 16
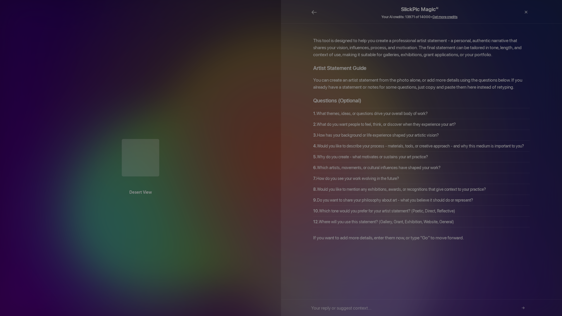
click at [346, 307] on input "text" at bounding box center [419, 308] width 217 height 16
type input "D"
type input "go"
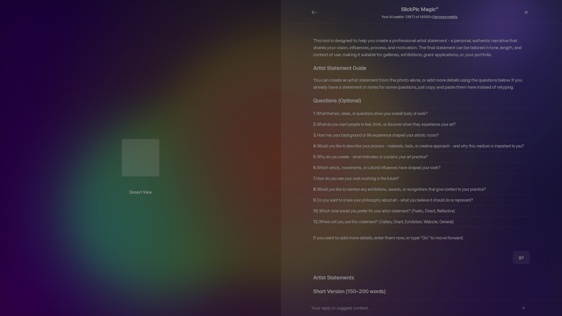
click at [527, 12] on div "×" at bounding box center [527, 12] width 18 height 12
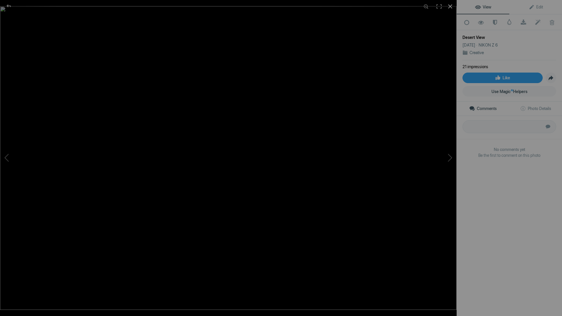
click at [451, 6] on div at bounding box center [450, 6] width 13 height 13
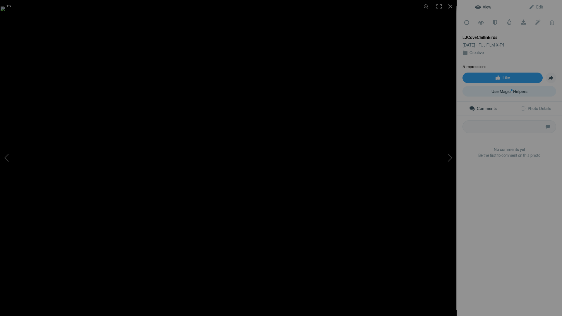
click at [533, 88] on link "Use Magic AI Helpers" at bounding box center [510, 91] width 94 height 11
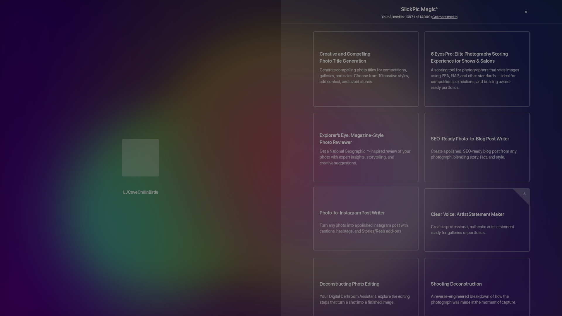
scroll to position [30, 0]
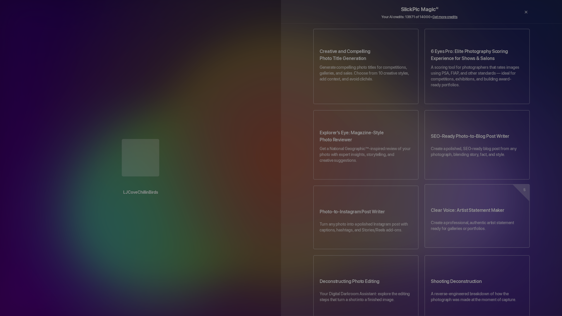
click at [476, 204] on h3 "Clear Voice: Artist Statement Maker" at bounding box center [477, 212] width 93 height 16
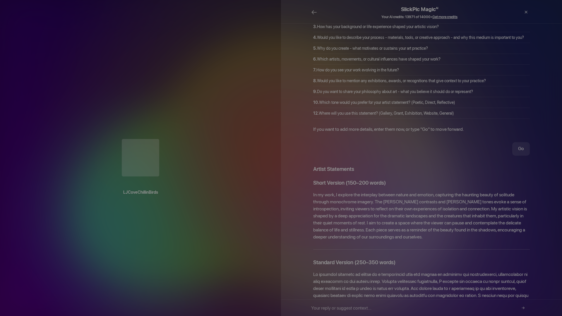
scroll to position [352, 0]
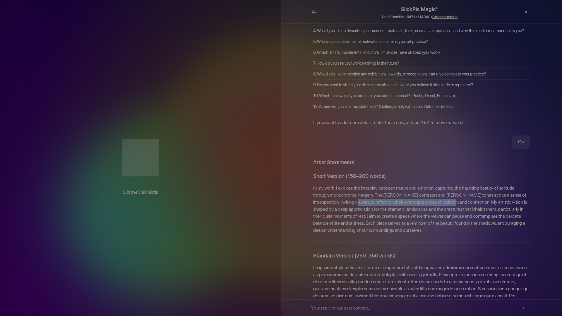
drag, startPoint x: 344, startPoint y: 192, endPoint x: 445, endPoint y: 193, distance: 101.4
click at [447, 193] on p "In my work, I explore the interplay between nature and emotion, capturing the h…" at bounding box center [421, 209] width 217 height 49
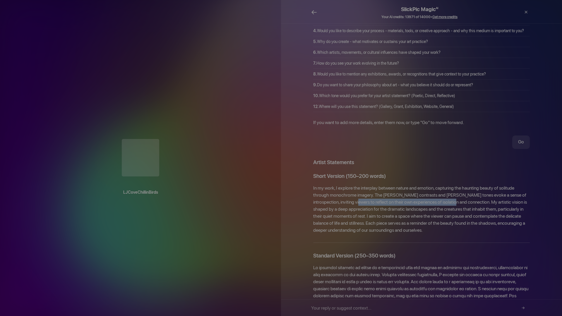
click at [314, 11] on span "←" at bounding box center [314, 12] width 6 height 8
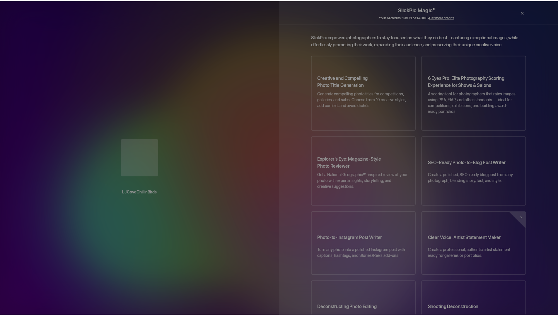
scroll to position [0, 0]
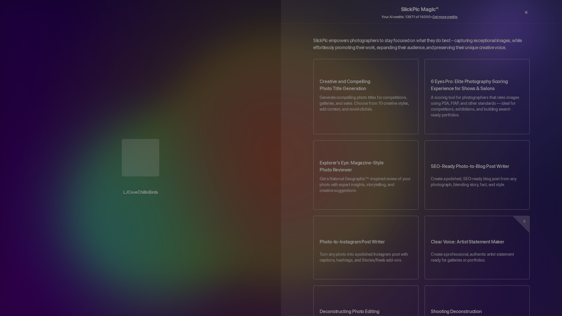
click at [526, 12] on div "×" at bounding box center [527, 12] width 18 height 12
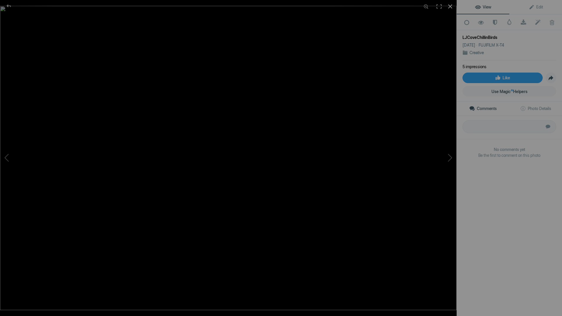
click at [451, 6] on div at bounding box center [450, 6] width 13 height 13
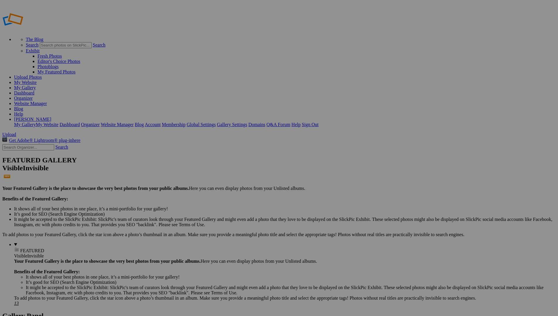
drag, startPoint x: 162, startPoint y: 91, endPoint x: 29, endPoint y: 115, distance: 135.2
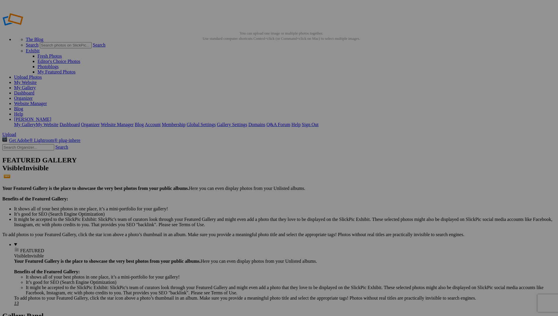
drag, startPoint x: 110, startPoint y: 94, endPoint x: 333, endPoint y: 71, distance: 224.6
drag, startPoint x: 169, startPoint y: 91, endPoint x: 96, endPoint y: 71, distance: 75.8
drag, startPoint x: 274, startPoint y: 241, endPoint x: 155, endPoint y: 80, distance: 199.8
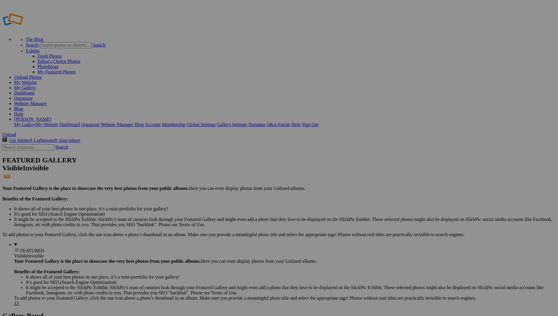
drag, startPoint x: 319, startPoint y: 239, endPoint x: 150, endPoint y: 70, distance: 238.4
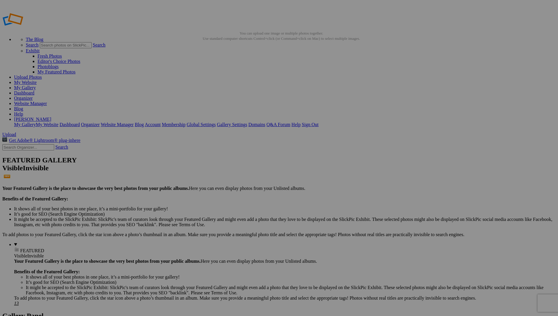
click at [37, 80] on link "My Website" at bounding box center [25, 82] width 23 height 5
drag, startPoint x: 374, startPoint y: 88, endPoint x: 157, endPoint y: 79, distance: 216.7
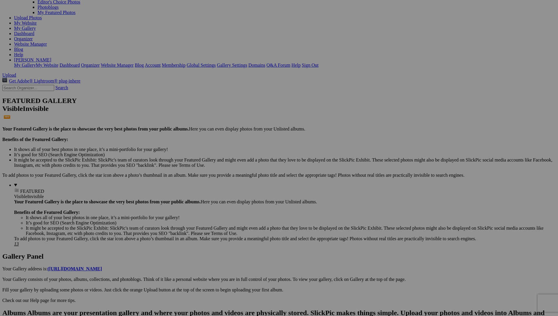
scroll to position [61, 0]
drag, startPoint x: 320, startPoint y: 190, endPoint x: 200, endPoint y: 35, distance: 195.6
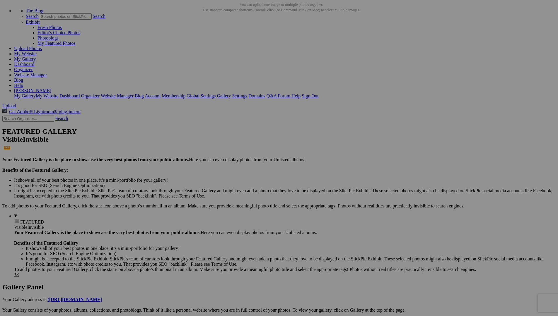
scroll to position [0, 0]
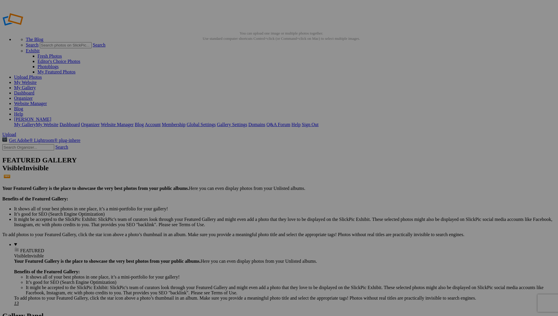
click at [37, 80] on link "My Website" at bounding box center [25, 82] width 23 height 5
type input "[GEOGRAPHIC_DATA]"
drag, startPoint x: 161, startPoint y: 90, endPoint x: 214, endPoint y: 68, distance: 57.4
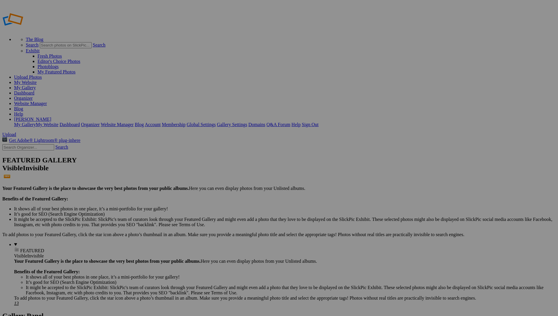
type input "[PERSON_NAME] Party"
type input "Clients"
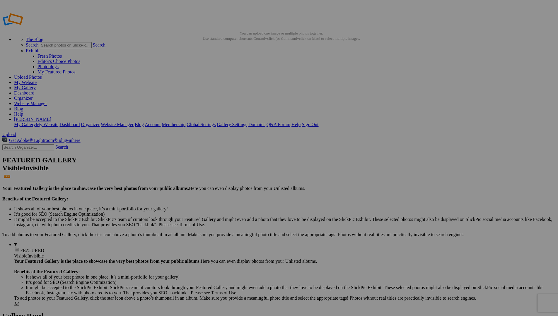
drag, startPoint x: 230, startPoint y: 98, endPoint x: 161, endPoint y: 70, distance: 74.4
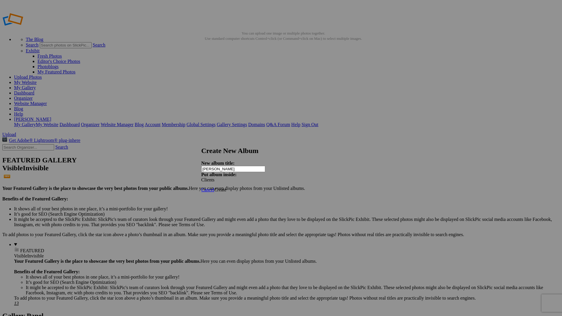
type input "[PERSON_NAME]"
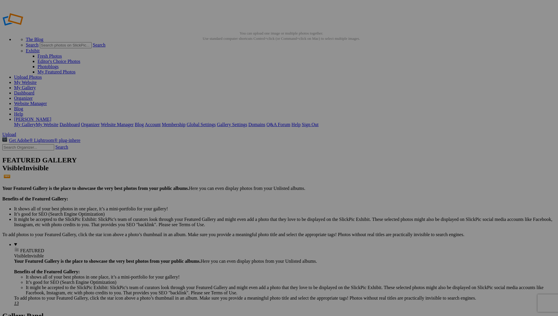
type input "[PERSON_NAME]-MobiAlbum"
click at [221, 187] on span "OK" at bounding box center [217, 189] width 7 height 5
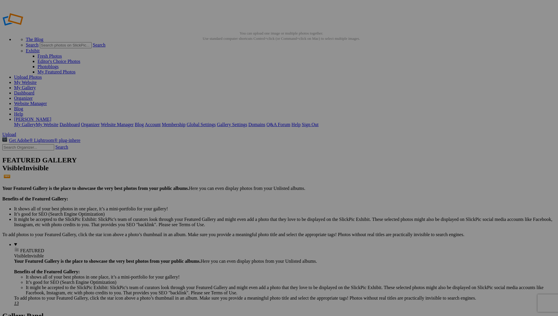
drag, startPoint x: 224, startPoint y: 164, endPoint x: 39, endPoint y: 67, distance: 208.5
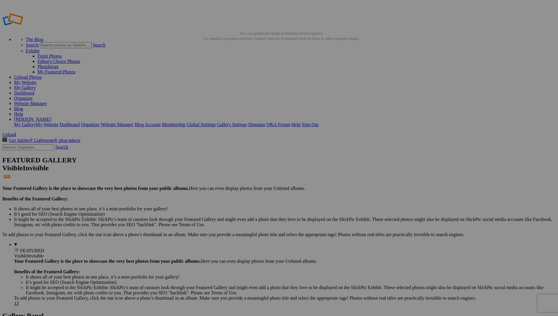
drag, startPoint x: 261, startPoint y: 162, endPoint x: 37, endPoint y: 68, distance: 242.7
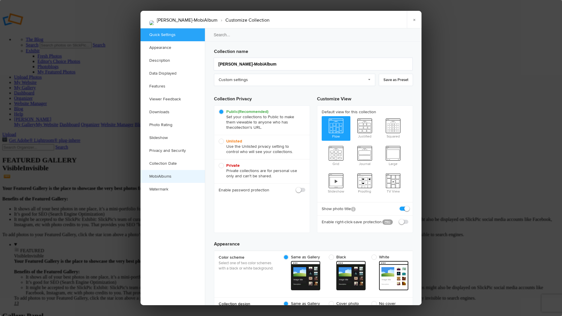
click at [163, 177] on link "MobiAlbums" at bounding box center [173, 176] width 64 height 13
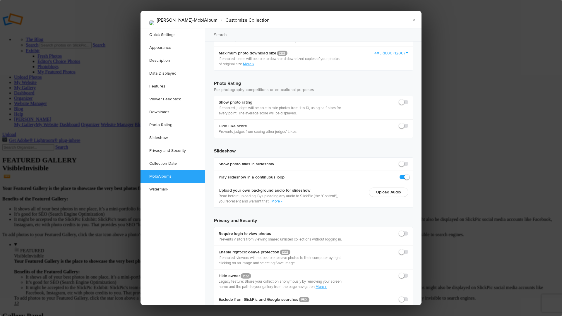
scroll to position [1240, 0]
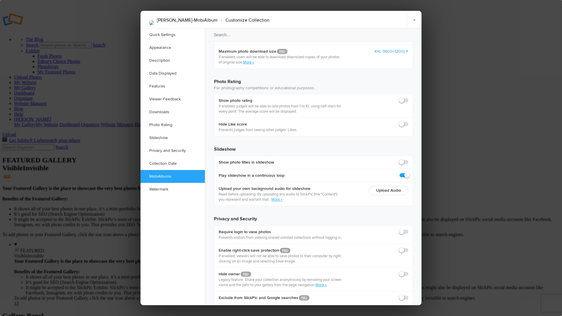
checkbox input "true"
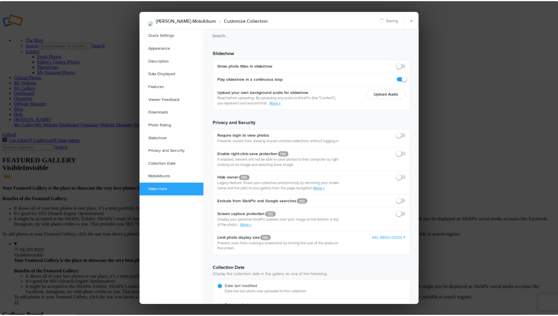
scroll to position [1335, 0]
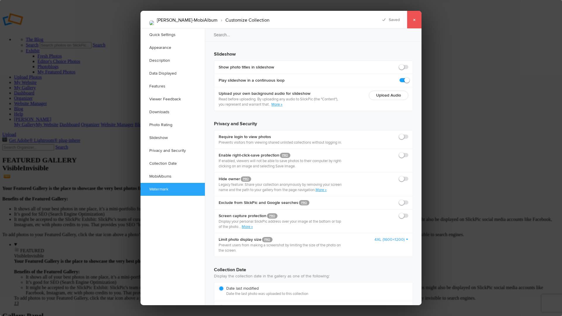
click at [415, 19] on link "×" at bounding box center [414, 20] width 15 height 18
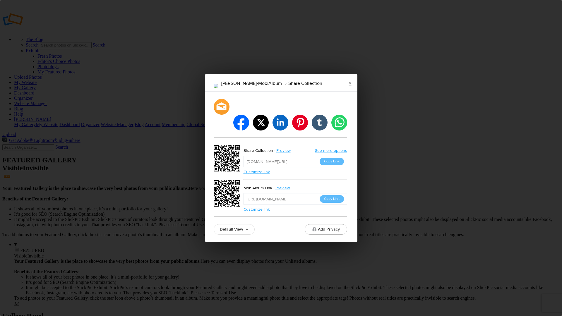
click at [263, 207] on link "Customize link" at bounding box center [257, 209] width 26 height 5
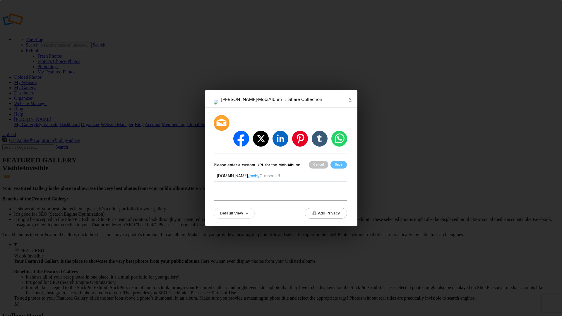
click at [296, 173] on input "text" at bounding box center [302, 176] width 84 height 6
type input "JacobFamily"
click at [321, 161] on button "Cancel" at bounding box center [319, 165] width 20 height 8
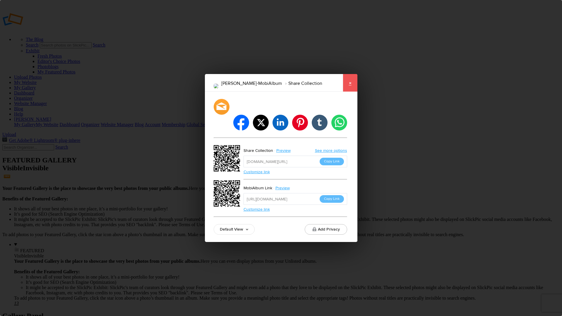
click at [352, 91] on link "×" at bounding box center [350, 83] width 15 height 18
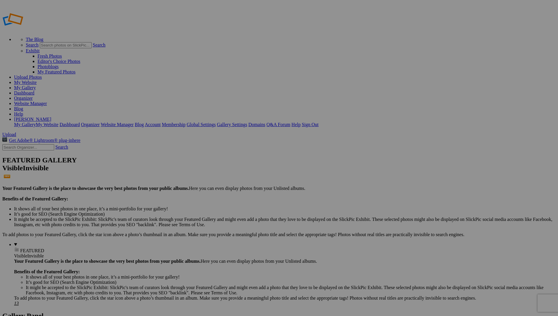
type input "Clients"
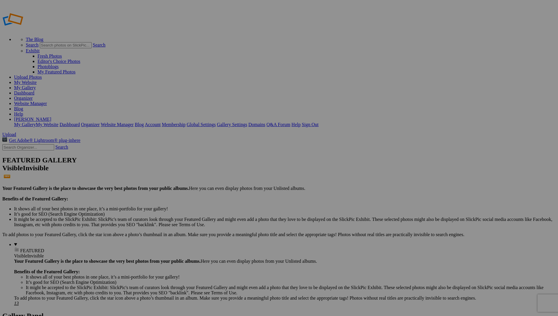
type input "[PERSON_NAME]"
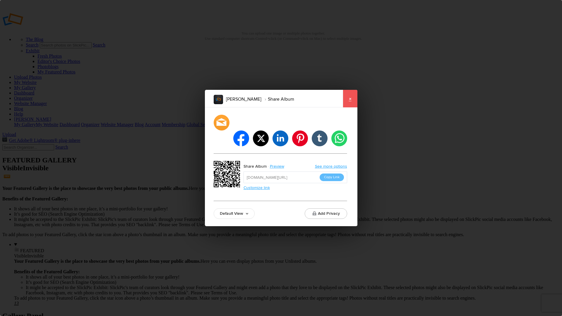
click at [350, 106] on link "×" at bounding box center [350, 99] width 15 height 18
